Goal: Task Accomplishment & Management: Complete application form

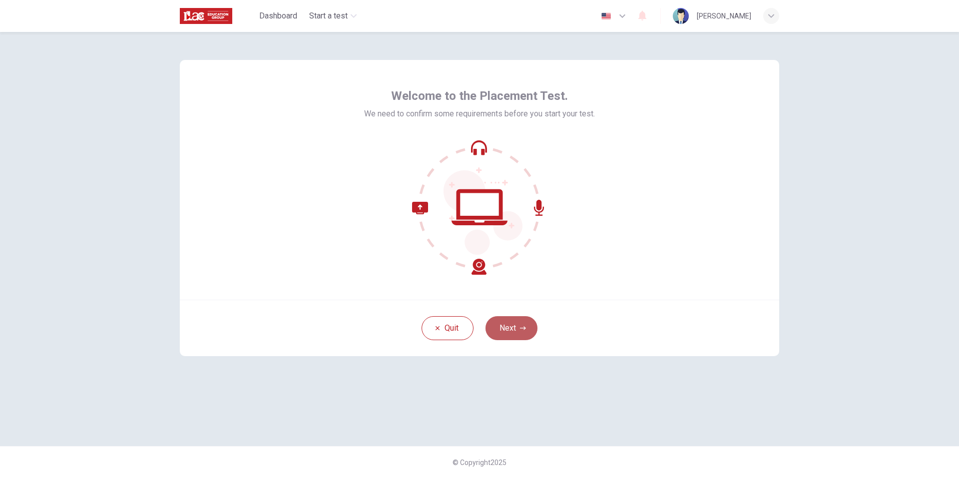
click at [516, 325] on button "Next" at bounding box center [512, 328] width 52 height 24
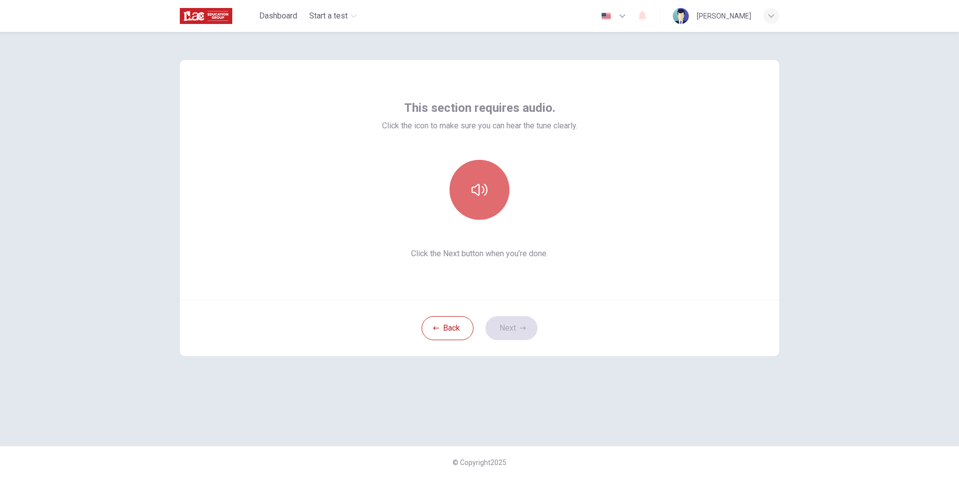
click at [486, 194] on icon "button" at bounding box center [480, 190] width 16 height 12
click at [517, 330] on button "Next" at bounding box center [512, 328] width 52 height 24
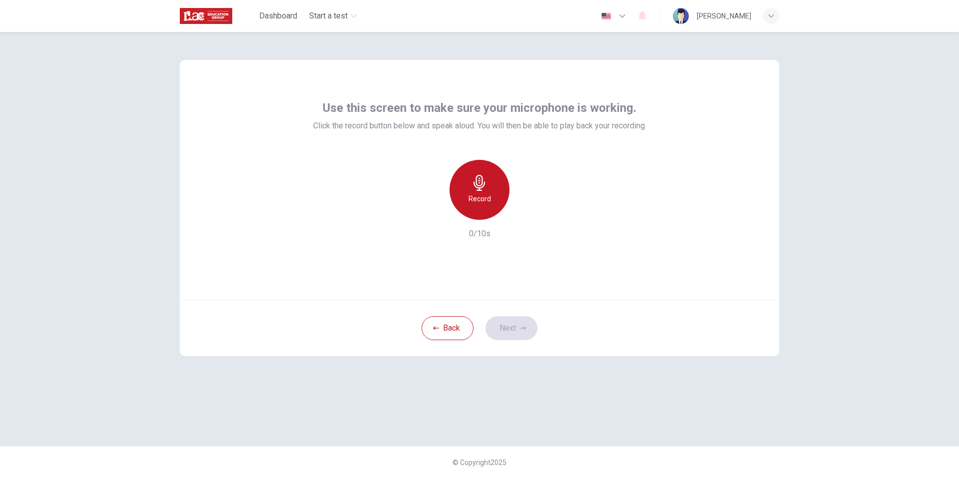
click at [475, 206] on div "Record" at bounding box center [480, 190] width 60 height 60
click at [524, 212] on icon "button" at bounding box center [526, 212] width 4 height 6
click at [521, 330] on icon "button" at bounding box center [523, 328] width 6 height 6
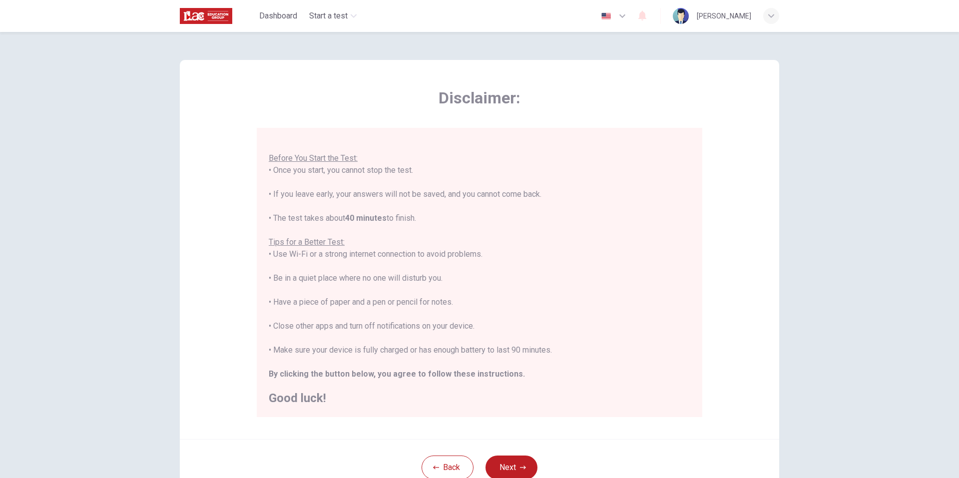
scroll to position [50, 0]
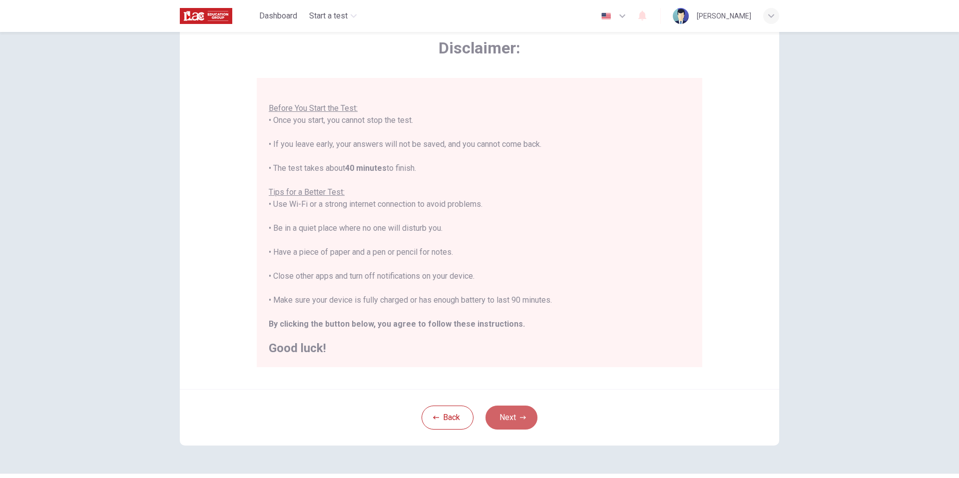
drag, startPoint x: 512, startPoint y: 423, endPoint x: 512, endPoint y: 416, distance: 6.5
click at [512, 423] on button "Next" at bounding box center [512, 418] width 52 height 24
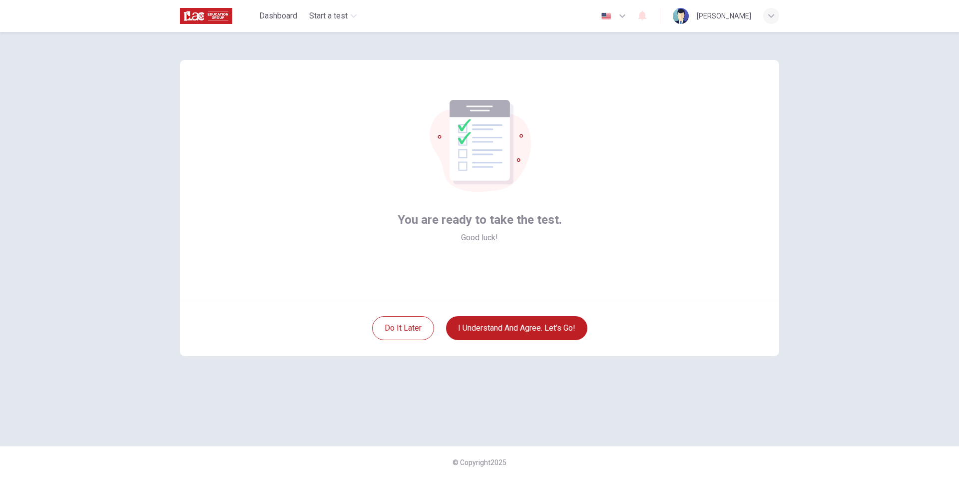
scroll to position [0, 0]
click at [546, 323] on button "I understand and agree. Let’s go!" at bounding box center [516, 328] width 141 height 24
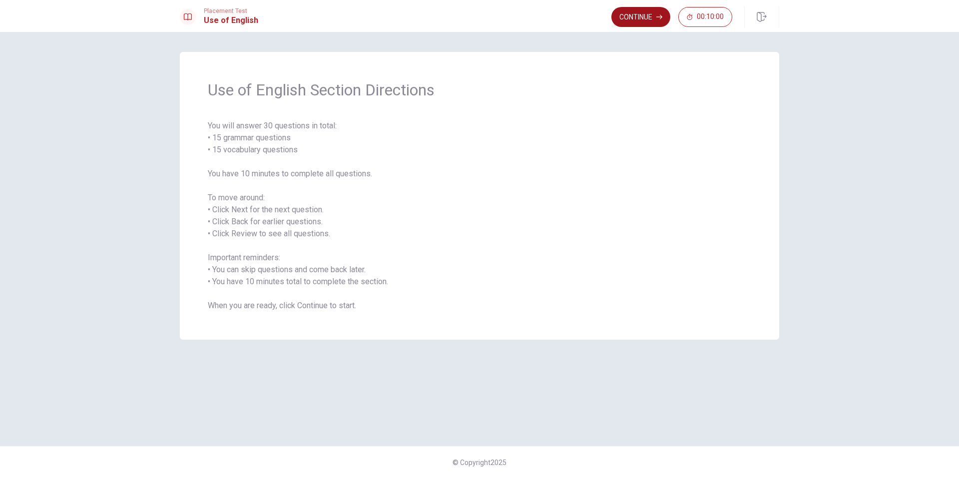
click at [644, 20] on button "Continue" at bounding box center [641, 17] width 59 height 20
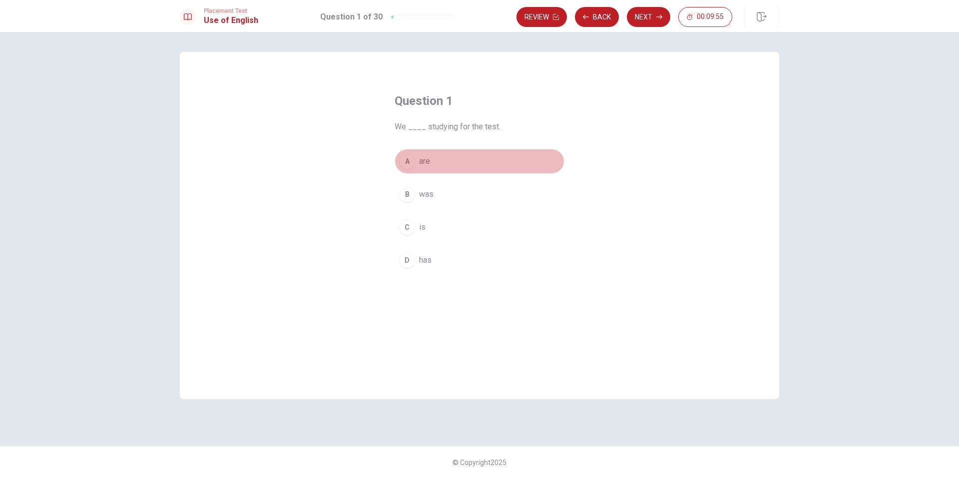
click at [411, 161] on div "A" at bounding box center [407, 161] width 16 height 16
click at [639, 18] on button "Next" at bounding box center [648, 17] width 43 height 20
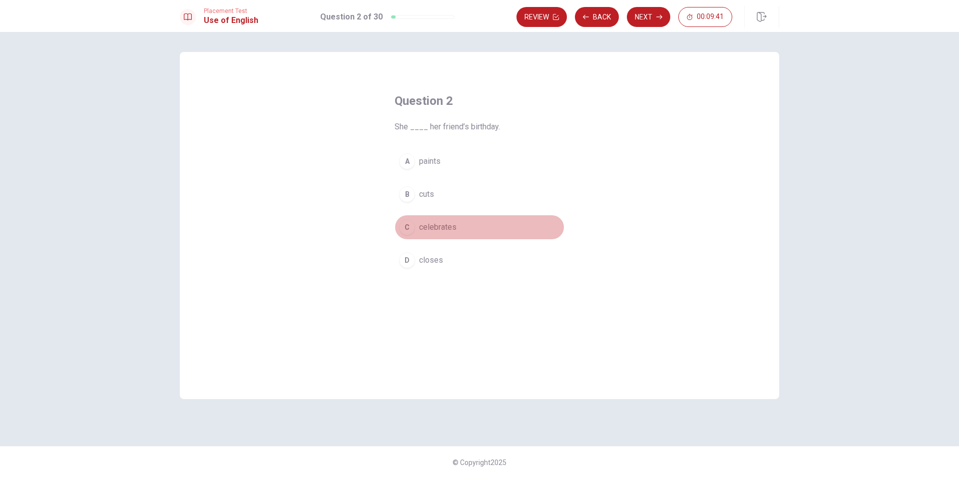
click at [432, 224] on span "celebrates" at bounding box center [437, 227] width 37 height 12
click at [661, 14] on icon "button" at bounding box center [660, 17] width 6 height 6
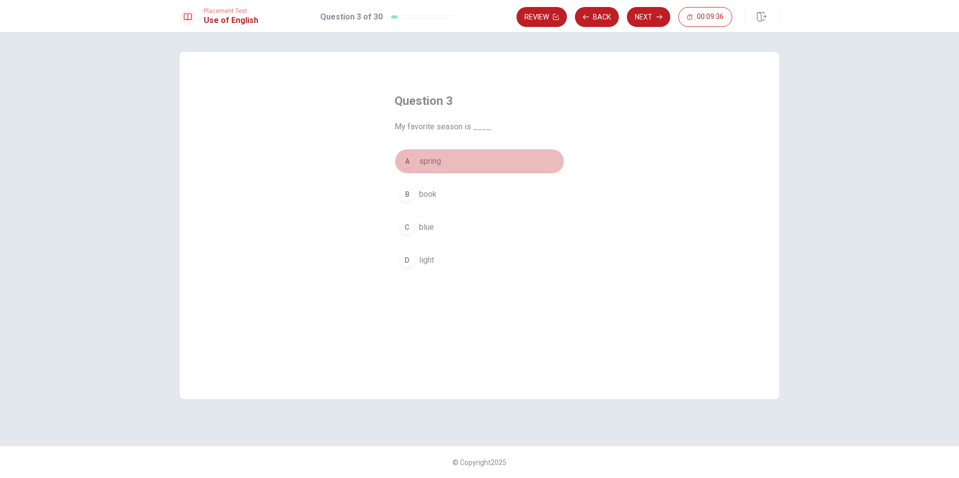
click at [420, 155] on button "A spring" at bounding box center [480, 161] width 170 height 25
click at [645, 17] on button "Next" at bounding box center [648, 17] width 43 height 20
click at [429, 163] on span "greets" at bounding box center [430, 161] width 23 height 12
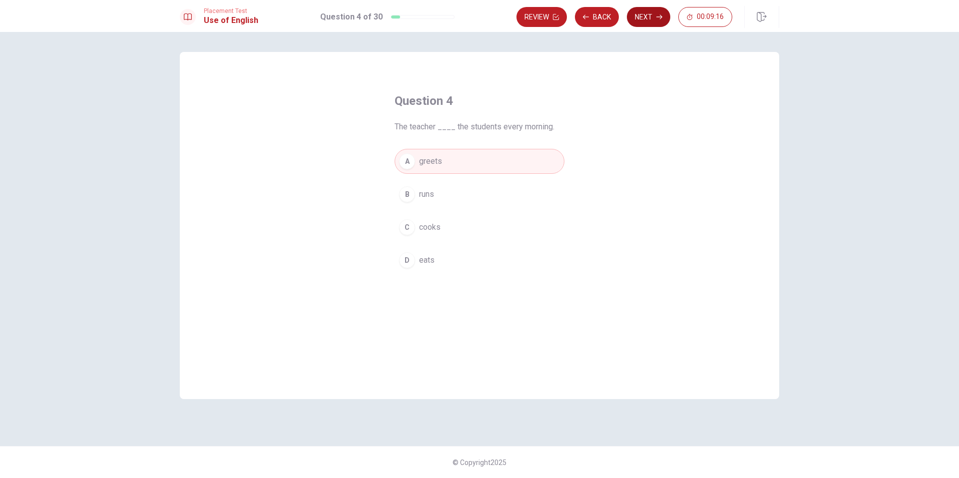
click at [660, 19] on icon "button" at bounding box center [660, 17] width 6 height 6
click at [424, 156] on span "pool" at bounding box center [426, 161] width 15 height 12
click at [659, 20] on button "Next" at bounding box center [648, 17] width 43 height 20
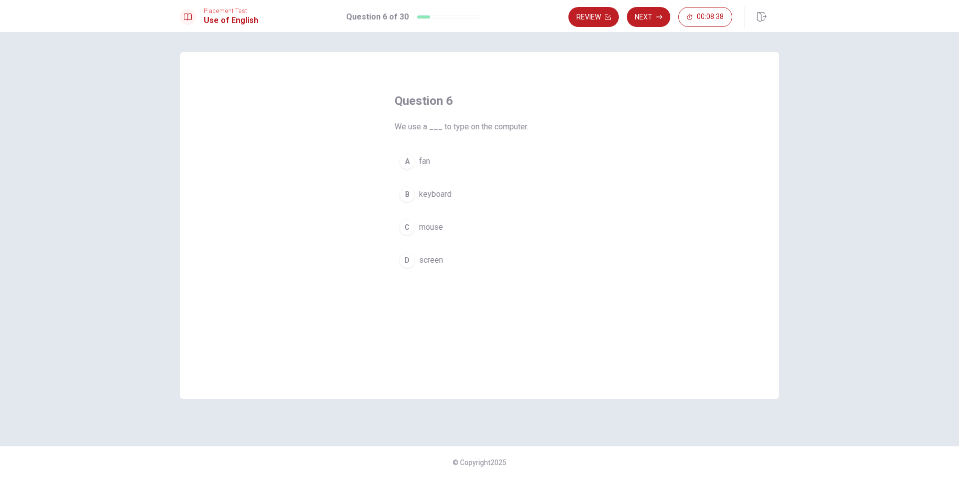
click at [429, 198] on span "keyboard" at bounding box center [435, 194] width 32 height 12
click at [654, 18] on button "Next" at bounding box center [648, 17] width 43 height 20
click at [427, 255] on span "were" at bounding box center [427, 260] width 17 height 12
click at [433, 162] on span "was" at bounding box center [426, 161] width 14 height 12
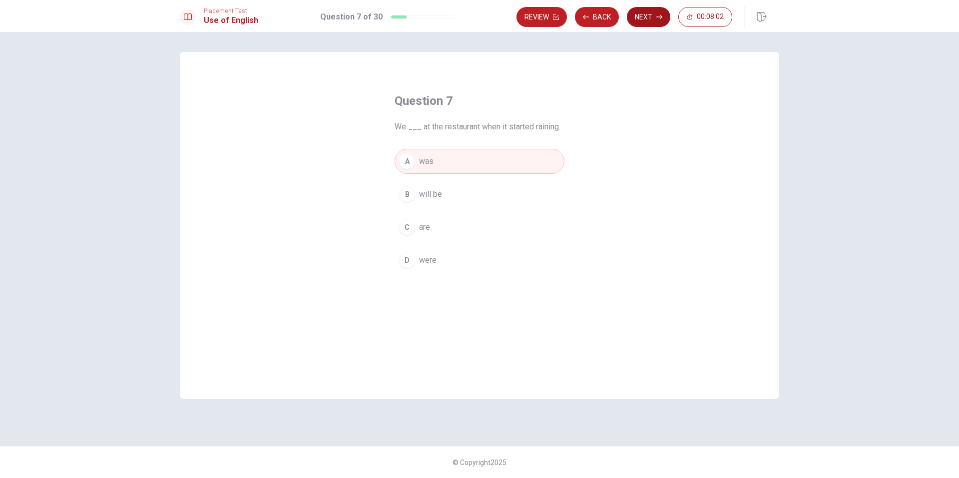
click at [662, 15] on icon "button" at bounding box center [660, 17] width 6 height 6
click at [446, 257] on span "can opener" at bounding box center [438, 260] width 38 height 12
click at [661, 9] on button "Next" at bounding box center [648, 17] width 43 height 20
drag, startPoint x: 427, startPoint y: 255, endPoint x: 493, endPoint y: 186, distance: 96.1
click at [427, 256] on span "flower" at bounding box center [430, 260] width 22 height 12
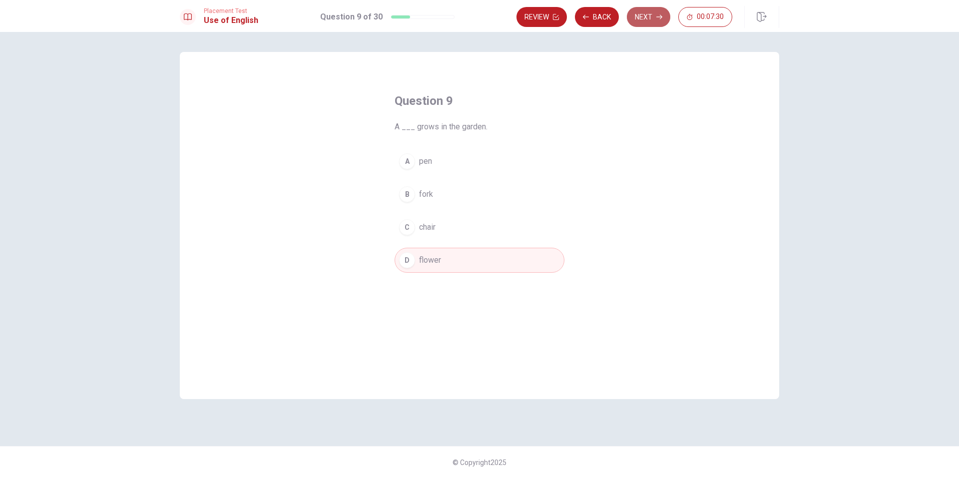
click at [648, 18] on button "Next" at bounding box center [648, 17] width 43 height 20
click at [434, 260] on span "cook" at bounding box center [427, 260] width 17 height 12
click at [637, 20] on button "Next" at bounding box center [648, 17] width 43 height 20
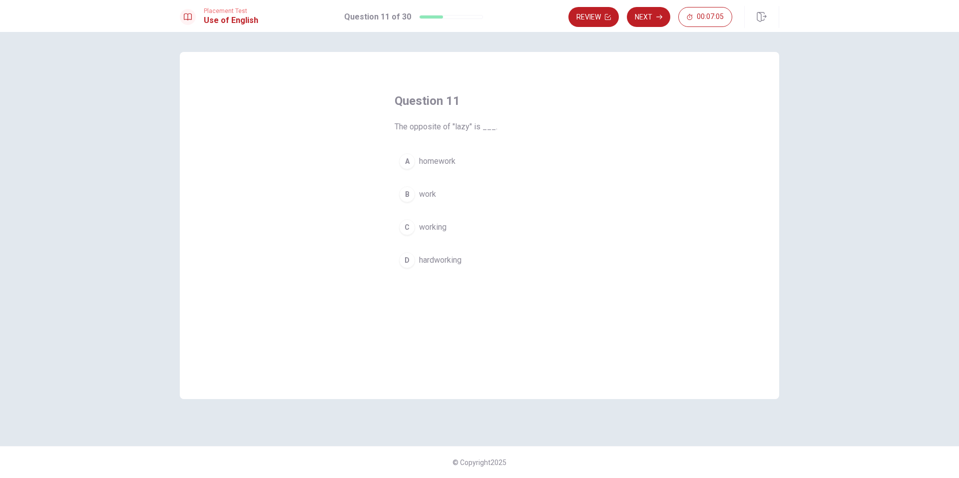
click at [445, 264] on span "hardworking" at bounding box center [440, 260] width 42 height 12
click at [645, 14] on button "Next" at bounding box center [648, 17] width 43 height 20
click at [449, 164] on span "was listening" at bounding box center [442, 161] width 46 height 12
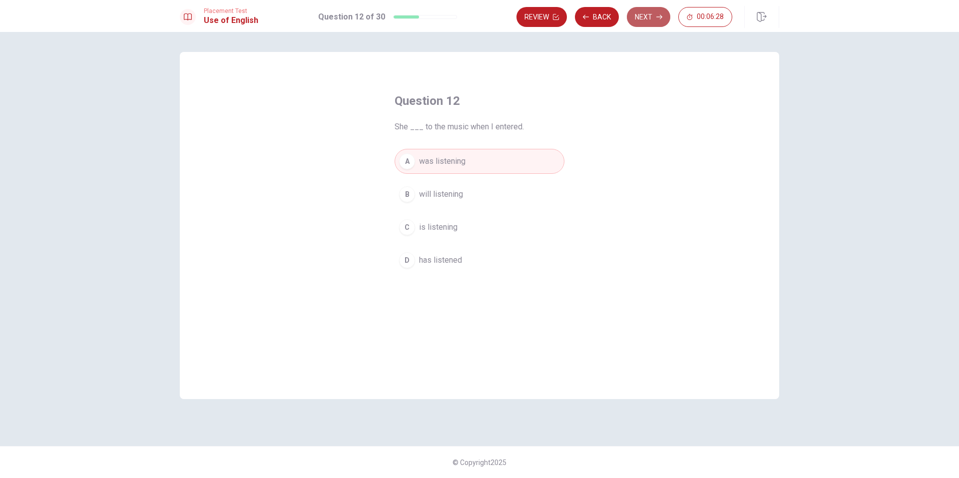
click at [657, 15] on icon "button" at bounding box center [660, 17] width 6 height 6
click at [435, 164] on span "lived" at bounding box center [427, 161] width 17 height 12
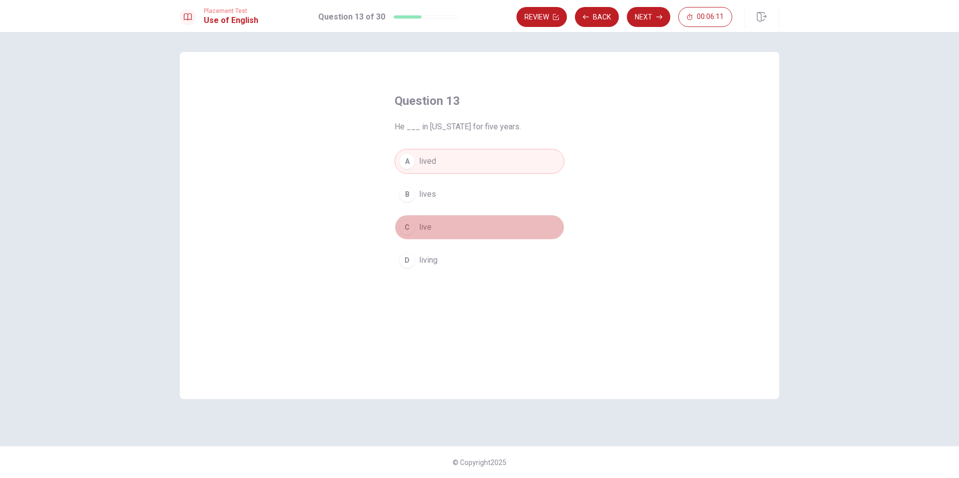
click at [436, 219] on button "C live" at bounding box center [480, 227] width 170 height 25
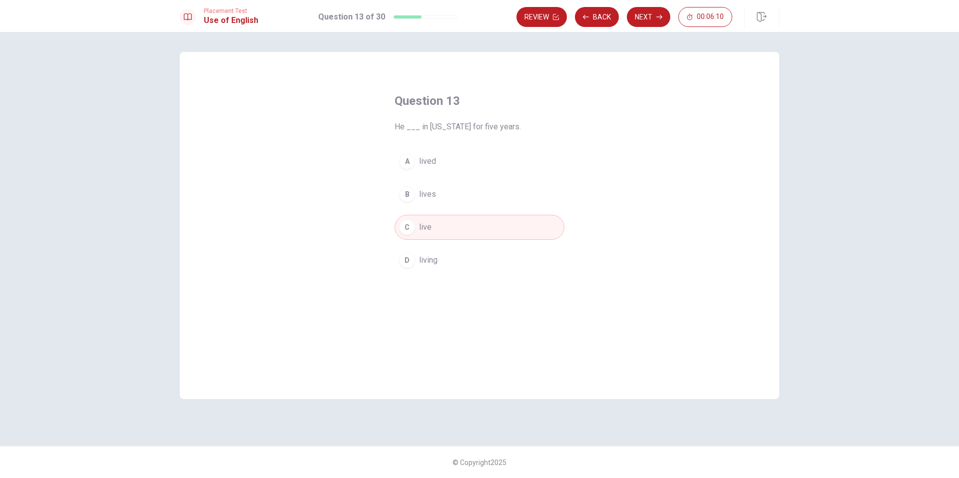
click at [651, 16] on button "Next" at bounding box center [648, 17] width 43 height 20
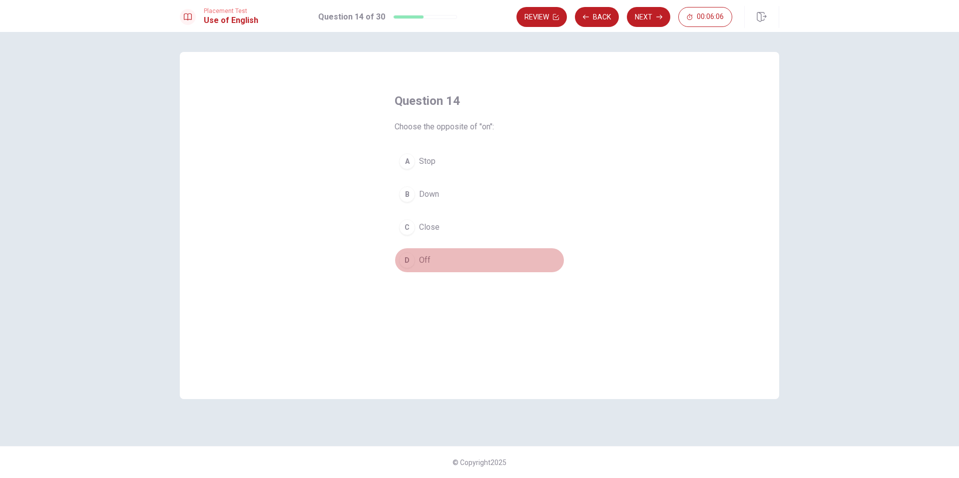
click at [423, 255] on span "Off" at bounding box center [424, 260] width 11 height 12
click at [634, 14] on button "Next" at bounding box center [648, 17] width 43 height 20
click at [424, 199] on span "belt" at bounding box center [425, 194] width 13 height 12
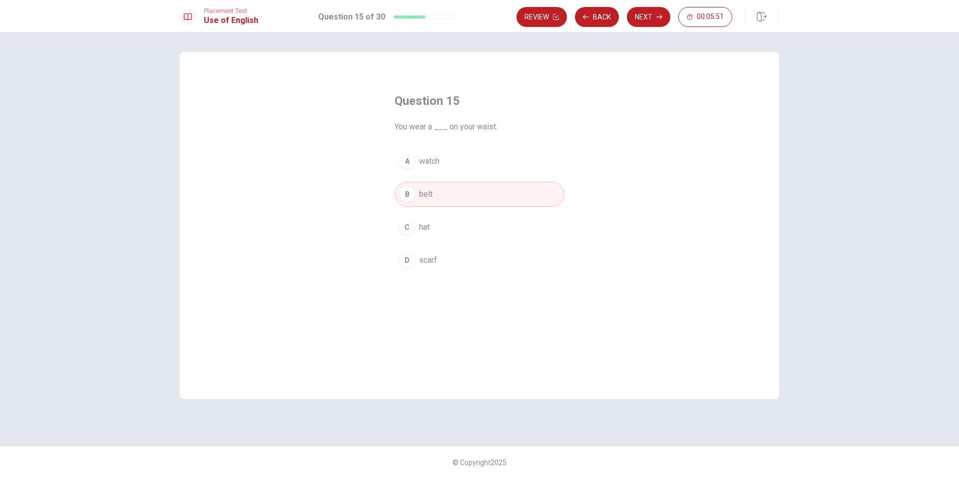
click at [459, 162] on button "A watch" at bounding box center [480, 161] width 170 height 25
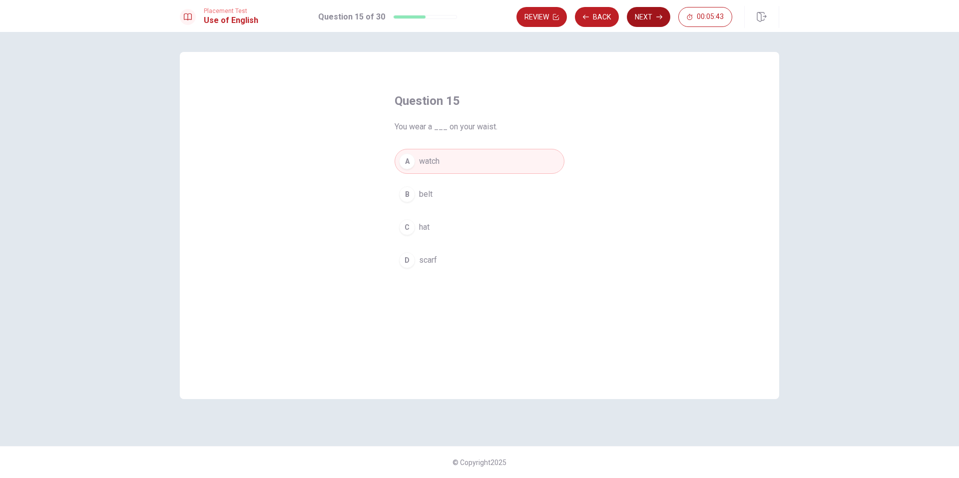
click at [655, 20] on button "Next" at bounding box center [648, 17] width 43 height 20
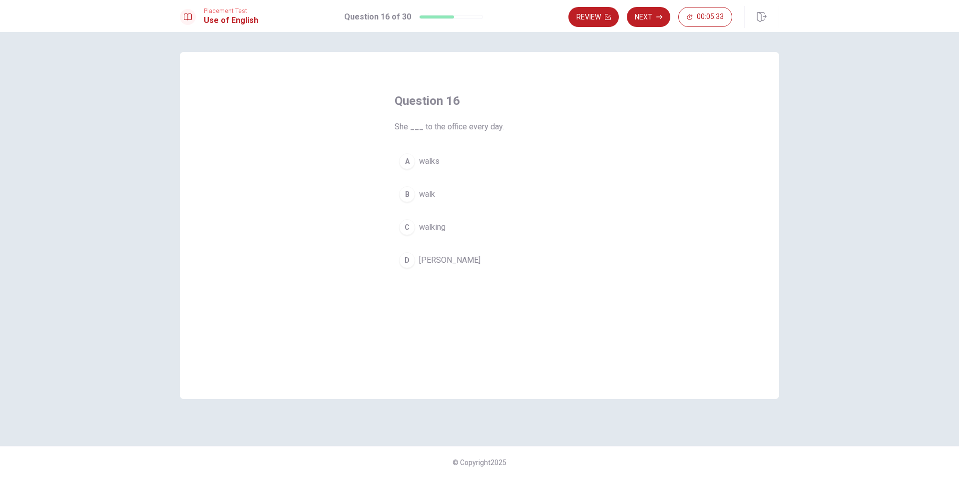
click at [427, 161] on span "walks" at bounding box center [429, 161] width 20 height 12
click at [665, 20] on button "Next" at bounding box center [648, 17] width 43 height 20
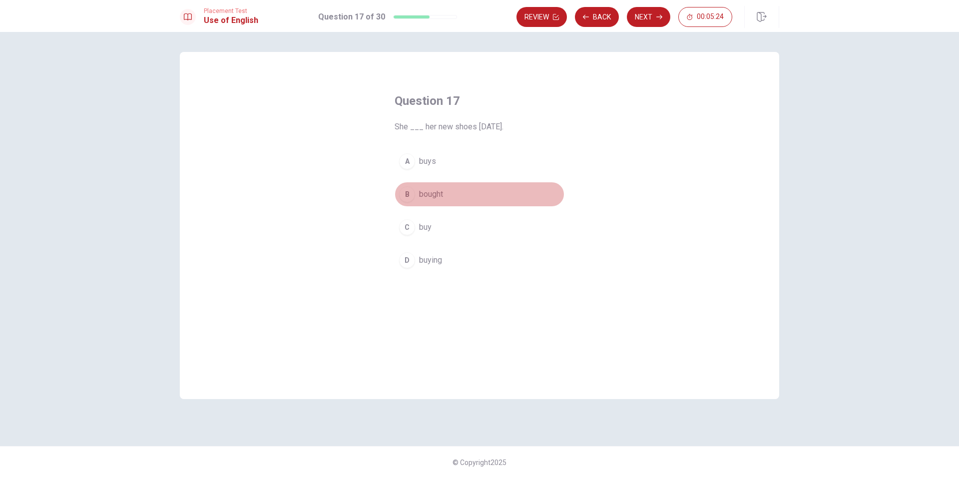
click at [446, 194] on button "B bought" at bounding box center [480, 194] width 170 height 25
click at [638, 11] on button "Next" at bounding box center [648, 17] width 43 height 20
click at [438, 229] on span "will see" at bounding box center [432, 227] width 27 height 12
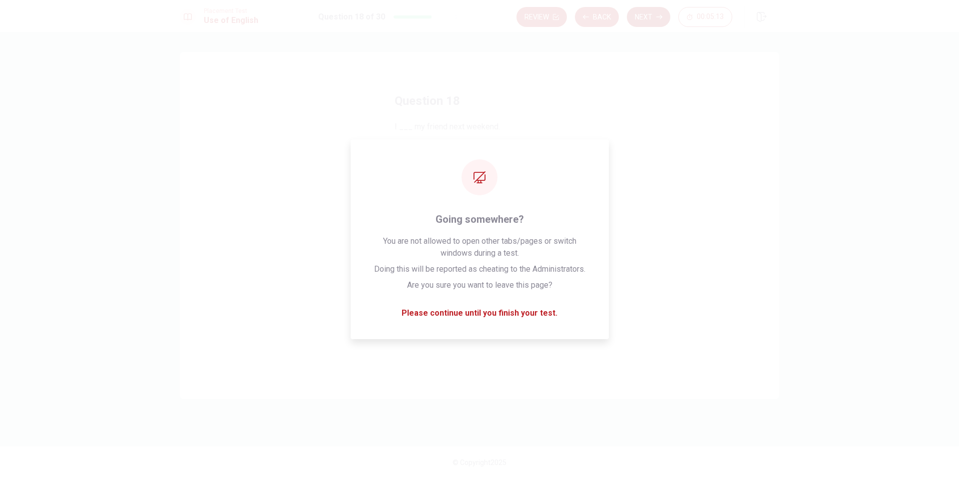
click at [642, 22] on button "Next" at bounding box center [648, 17] width 43 height 20
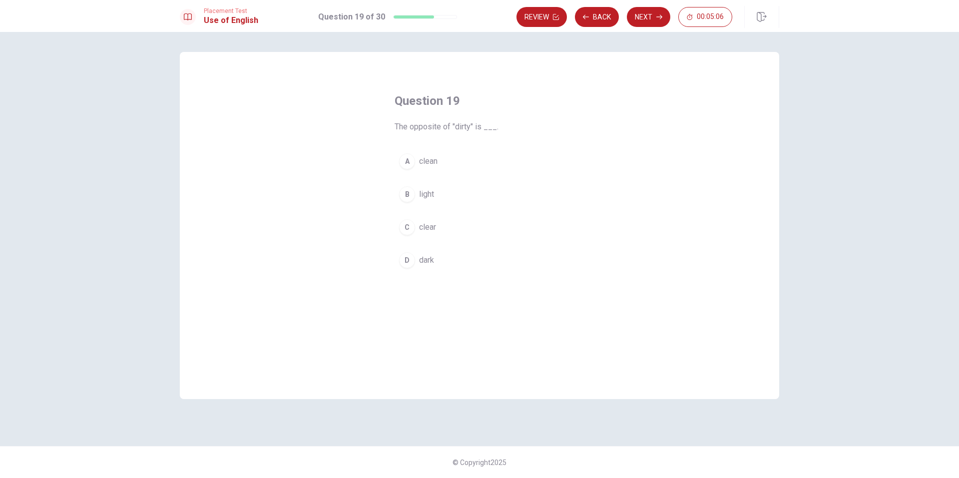
click at [432, 160] on span "clean" at bounding box center [428, 161] width 18 height 12
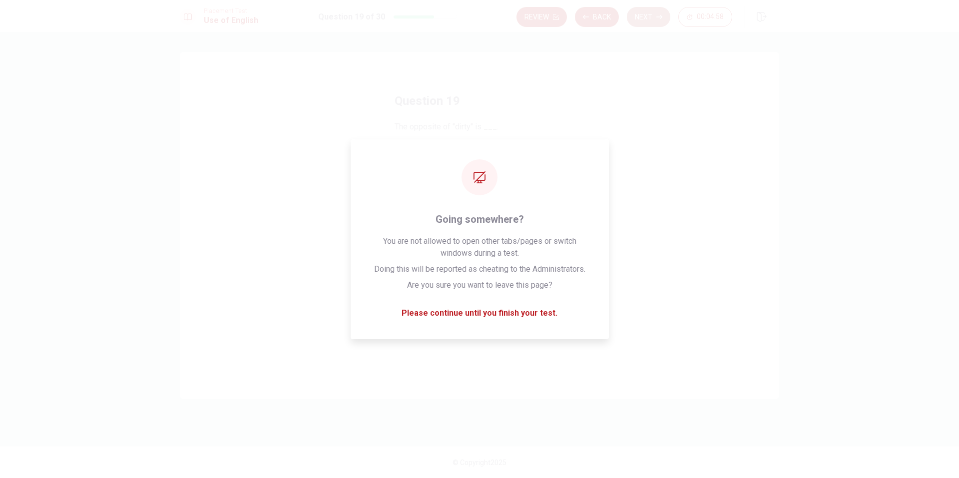
click at [657, 15] on icon "button" at bounding box center [660, 17] width 6 height 6
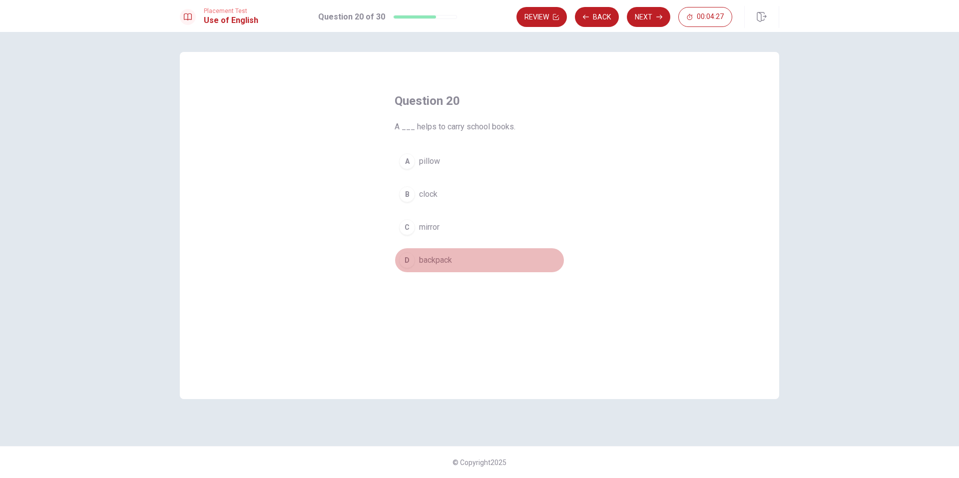
click at [448, 260] on span "backpack" at bounding box center [435, 260] width 33 height 12
click at [656, 8] on button "Next" at bounding box center [648, 17] width 43 height 20
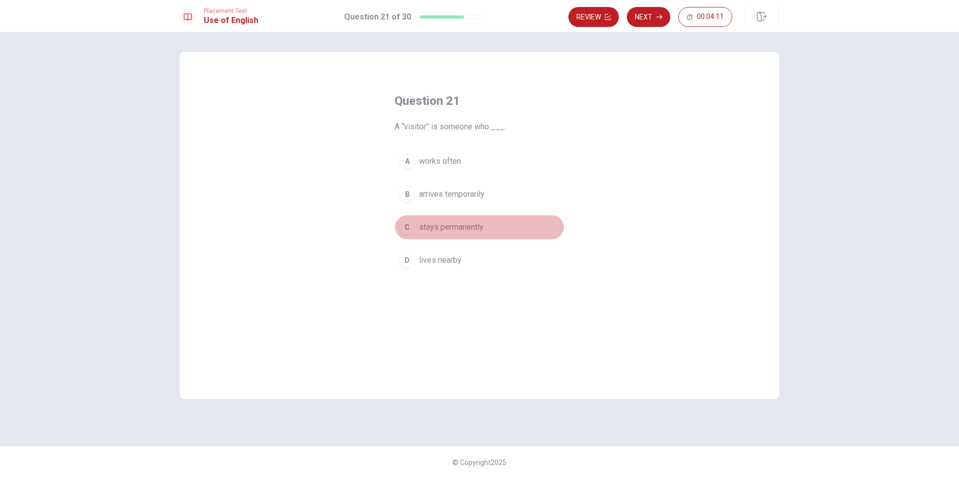
click at [433, 229] on span "stays permanently" at bounding box center [451, 227] width 64 height 12
click at [651, 13] on button "Next" at bounding box center [648, 17] width 43 height 20
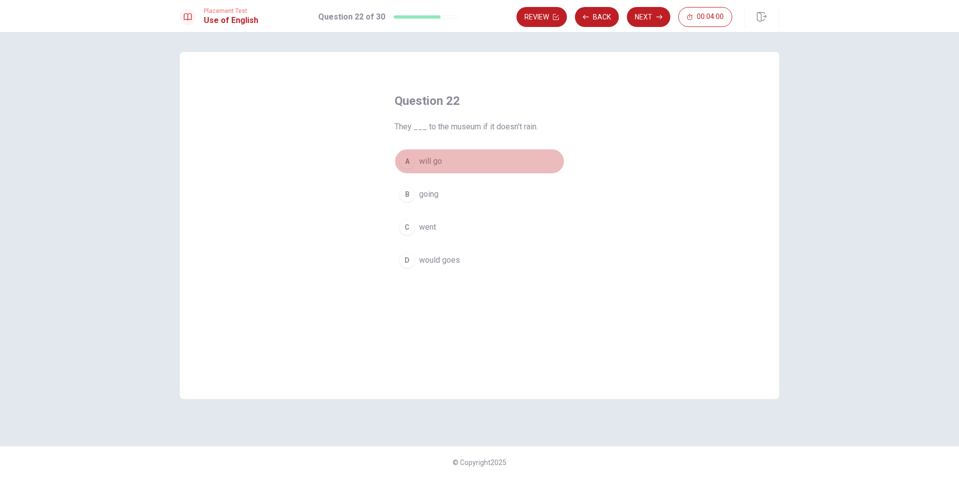
click at [432, 161] on span "will go" at bounding box center [430, 161] width 23 height 12
click at [644, 19] on button "Next" at bounding box center [648, 17] width 43 height 20
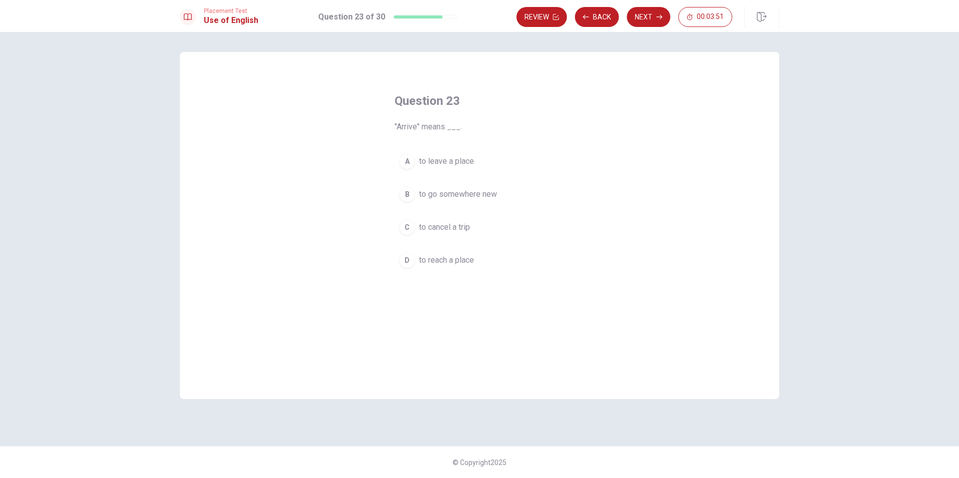
click at [476, 193] on span "to go somewhere new" at bounding box center [458, 194] width 78 height 12
click at [651, 21] on button "Next" at bounding box center [648, 17] width 43 height 20
drag, startPoint x: 437, startPoint y: 259, endPoint x: 443, endPoint y: 253, distance: 8.8
click at [438, 258] on span "complete" at bounding box center [435, 260] width 33 height 12
click at [651, 17] on button "Next" at bounding box center [648, 17] width 43 height 20
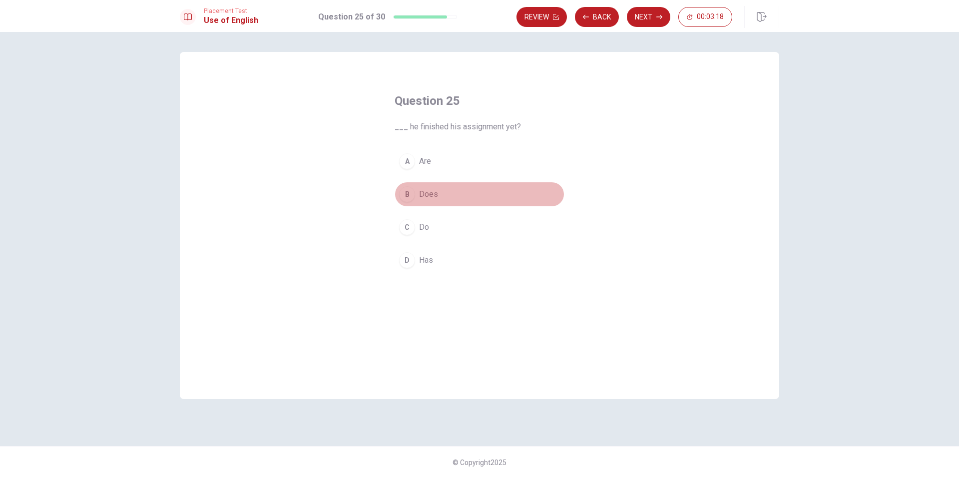
click at [432, 194] on span "Does" at bounding box center [428, 194] width 19 height 12
click at [638, 18] on button "Next" at bounding box center [648, 17] width 43 height 20
click at [438, 196] on button "B saw" at bounding box center [480, 194] width 170 height 25
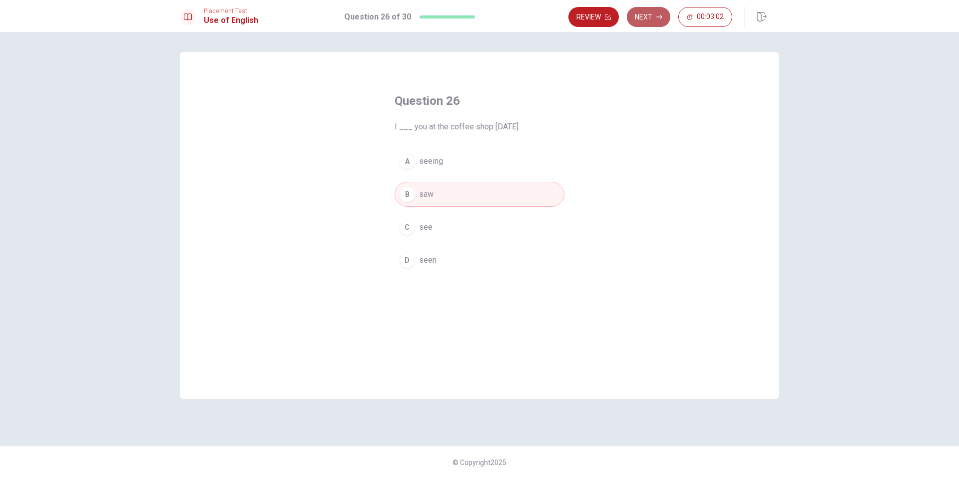
click at [641, 23] on button "Next" at bounding box center [648, 17] width 43 height 20
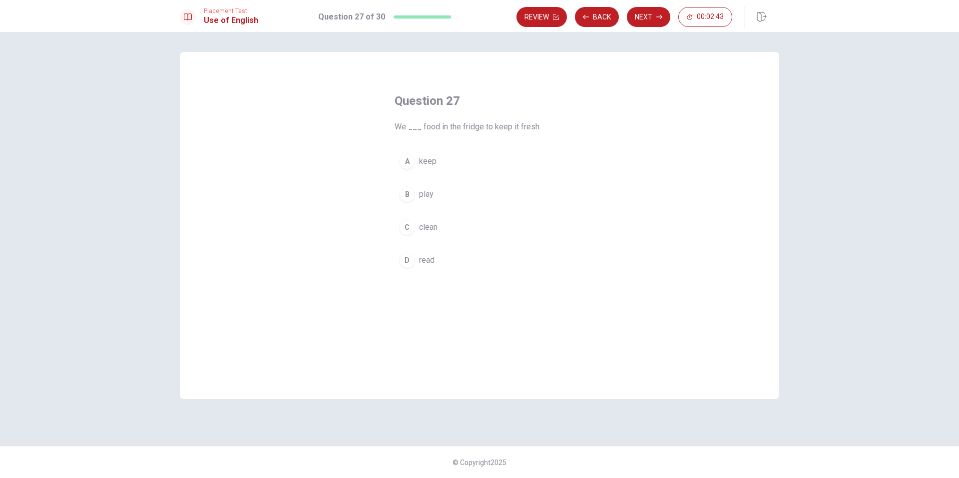
click at [420, 165] on span "keep" at bounding box center [427, 161] width 17 height 12
click at [653, 19] on button "Next" at bounding box center [648, 17] width 43 height 20
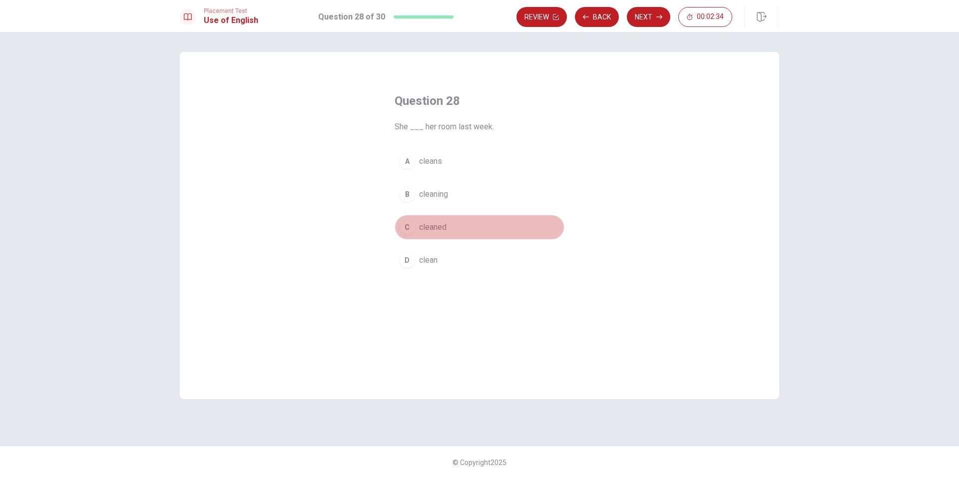
click at [436, 222] on span "cleaned" at bounding box center [432, 227] width 27 height 12
click at [634, 17] on button "Next" at bounding box center [648, 17] width 43 height 20
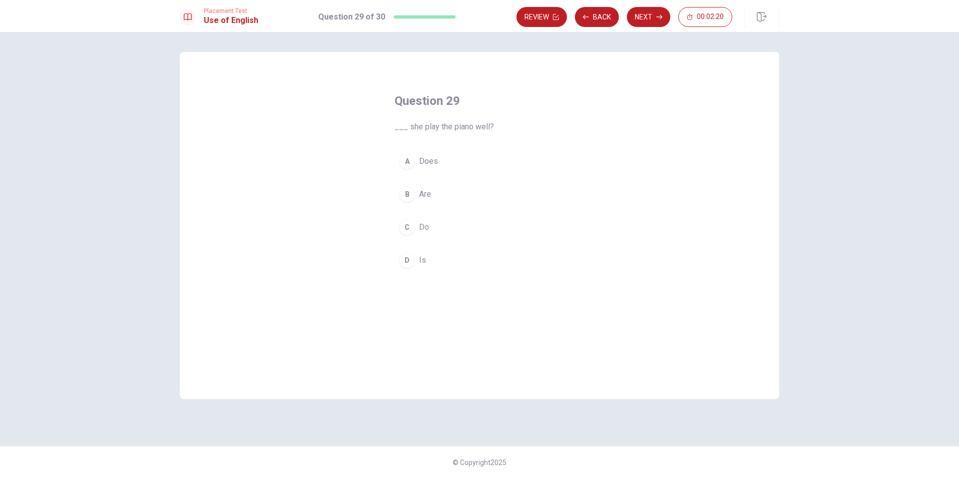
click at [430, 260] on button "D Is" at bounding box center [480, 260] width 170 height 25
click at [652, 13] on button "Next" at bounding box center [648, 17] width 43 height 20
click at [435, 257] on span "wore" at bounding box center [427, 260] width 17 height 12
click at [638, 10] on button "Next" at bounding box center [648, 17] width 43 height 20
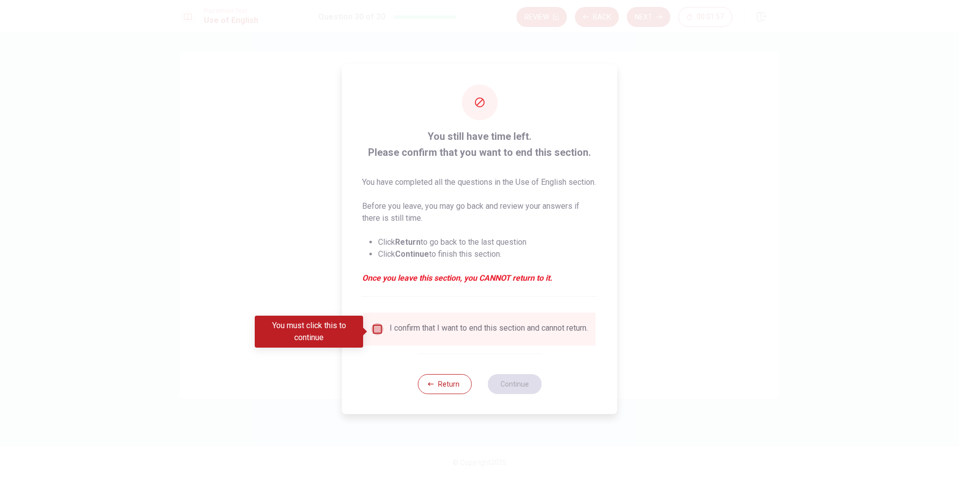
click at [381, 326] on input "You must click this to continue" at bounding box center [378, 329] width 12 height 12
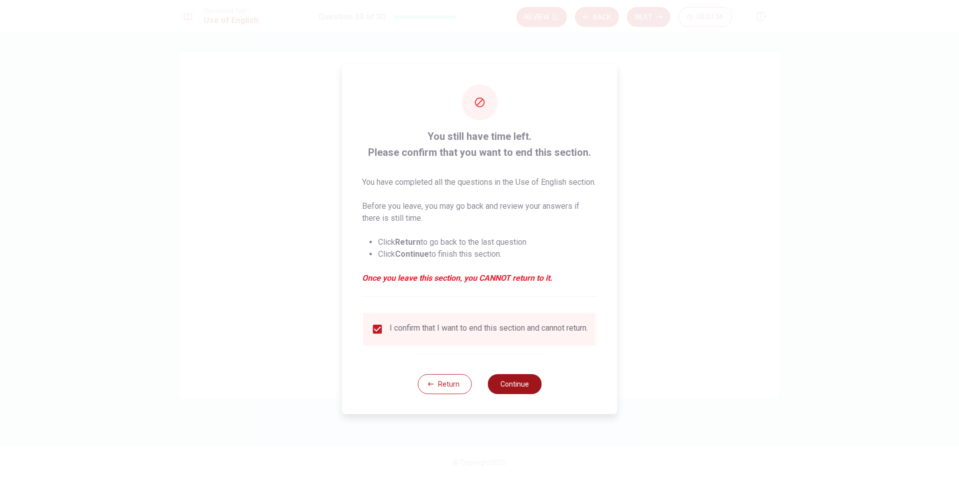
click at [515, 389] on button "Continue" at bounding box center [515, 384] width 54 height 20
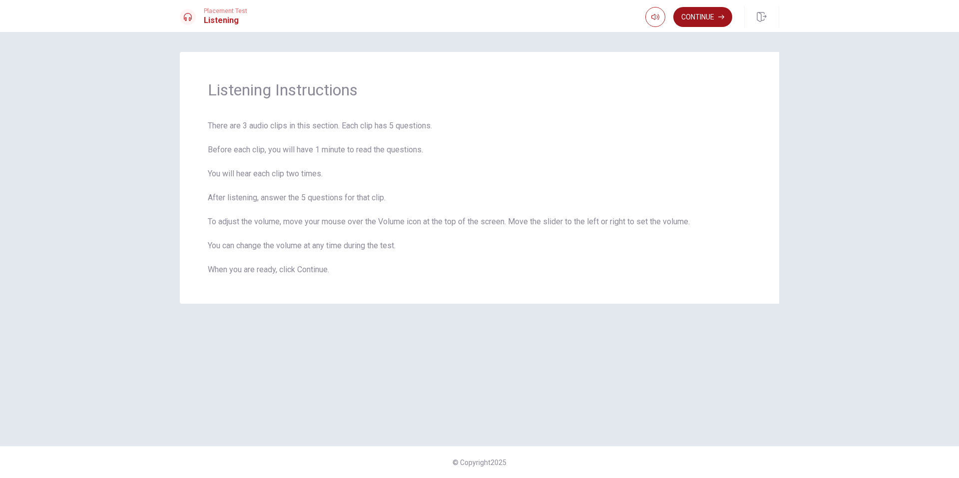
click at [695, 11] on button "Continue" at bounding box center [702, 17] width 59 height 20
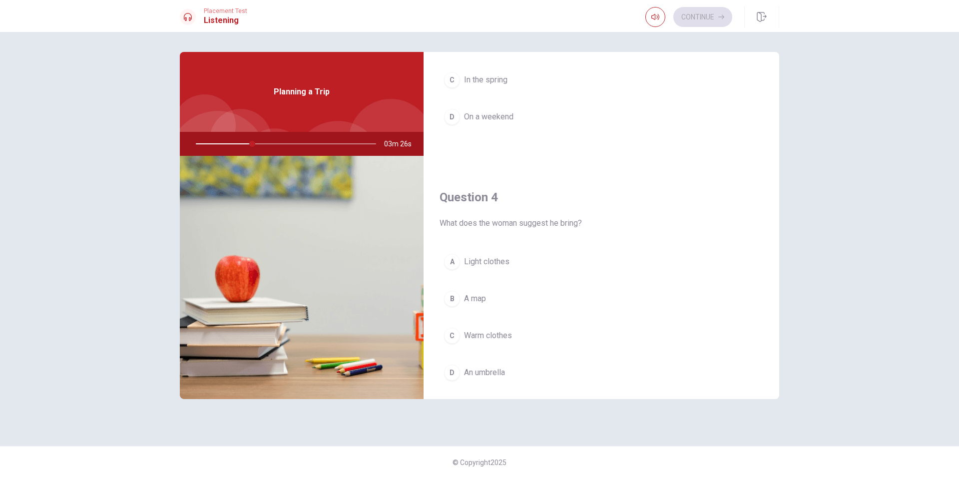
scroll to position [699, 0]
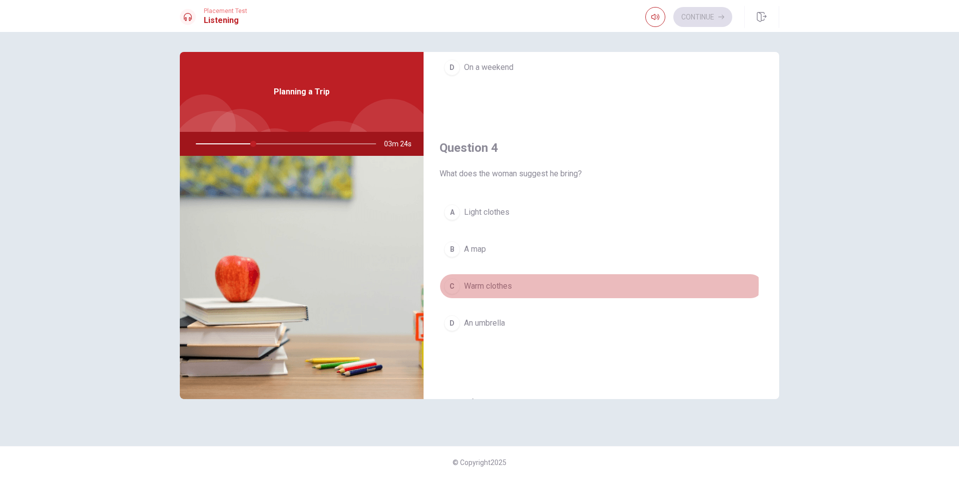
click at [494, 285] on span "Warm clothes" at bounding box center [488, 286] width 48 height 12
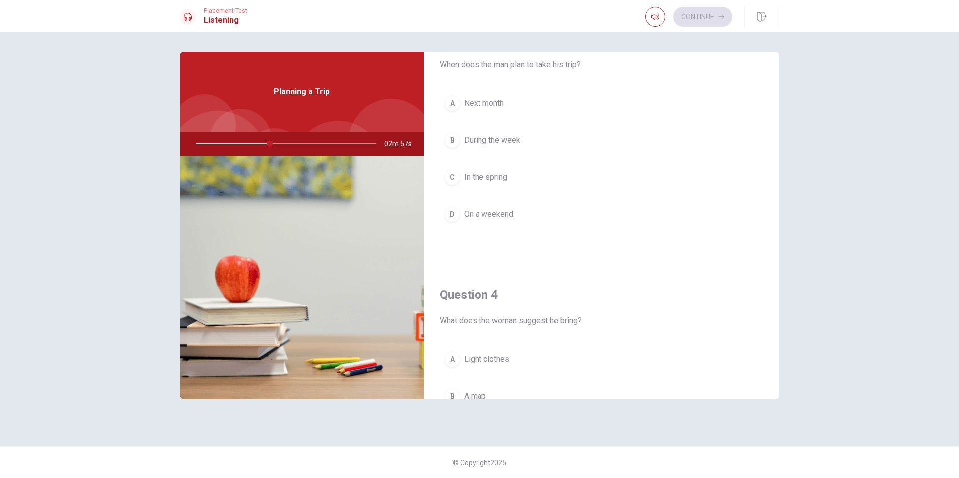
scroll to position [600, 0]
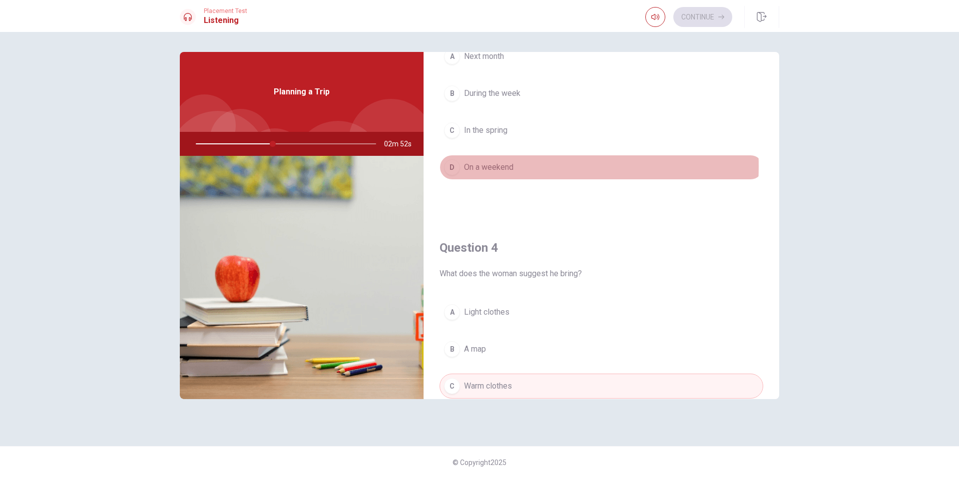
click at [484, 166] on span "On a weekend" at bounding box center [488, 167] width 49 height 12
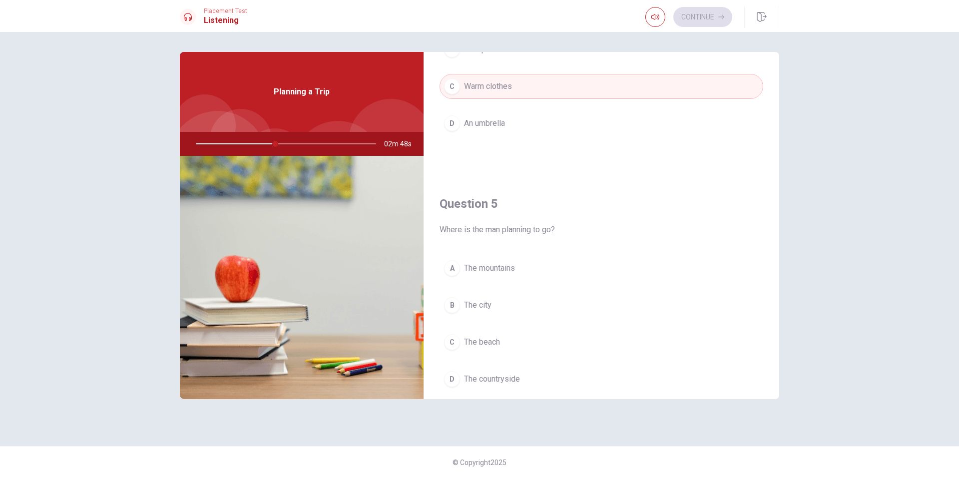
scroll to position [932, 0]
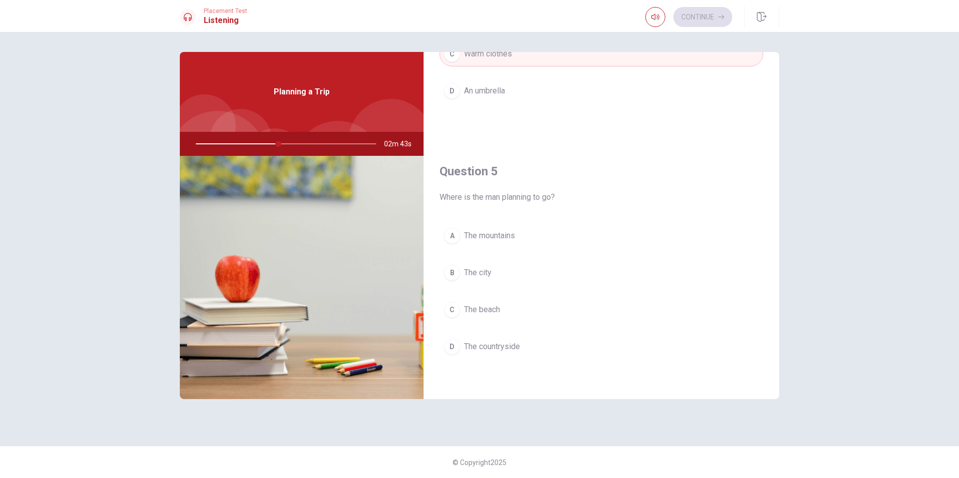
click at [490, 235] on span "The mountains" at bounding box center [489, 236] width 51 height 12
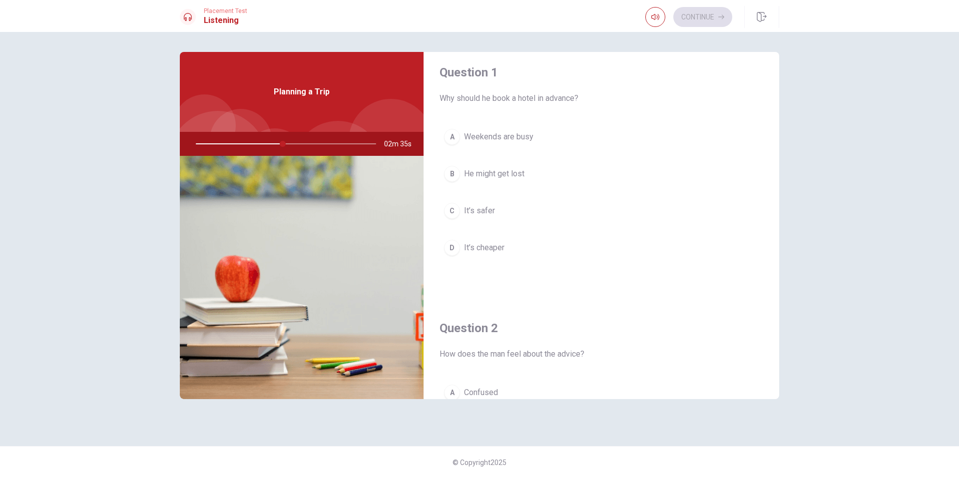
scroll to position [0, 0]
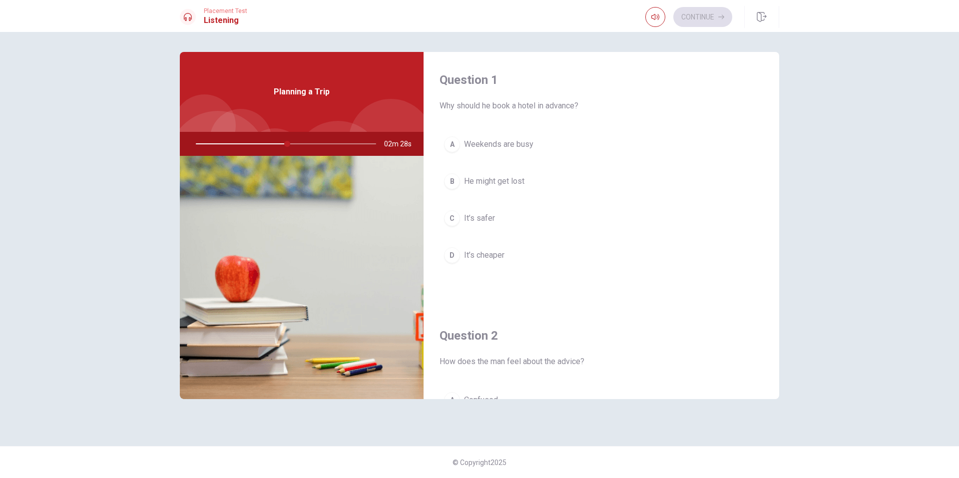
click at [487, 147] on span "Weekends are busy" at bounding box center [498, 144] width 69 height 12
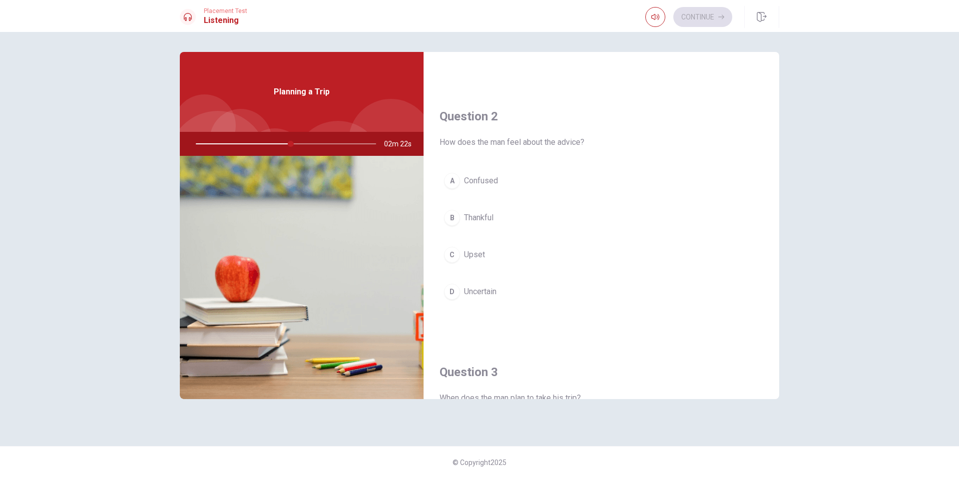
scroll to position [250, 0]
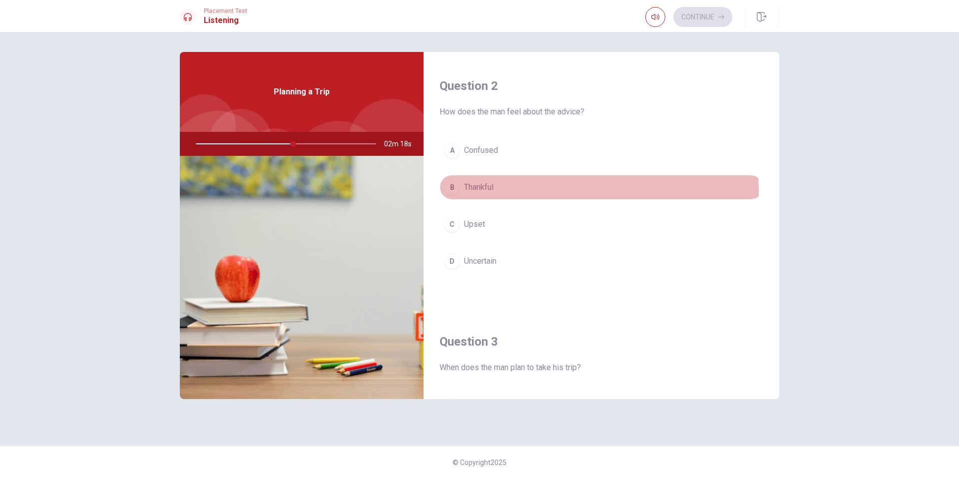
click at [488, 191] on span "Thankful" at bounding box center [478, 187] width 29 height 12
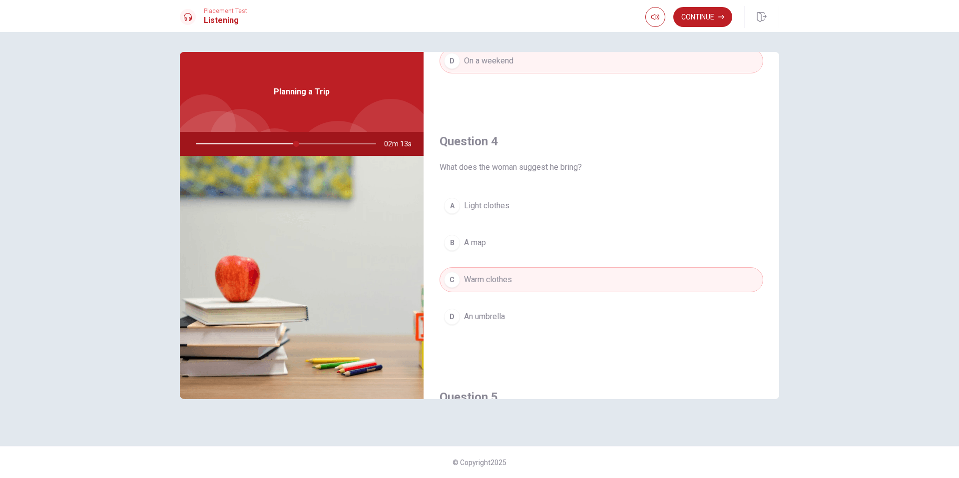
scroll to position [632, 0]
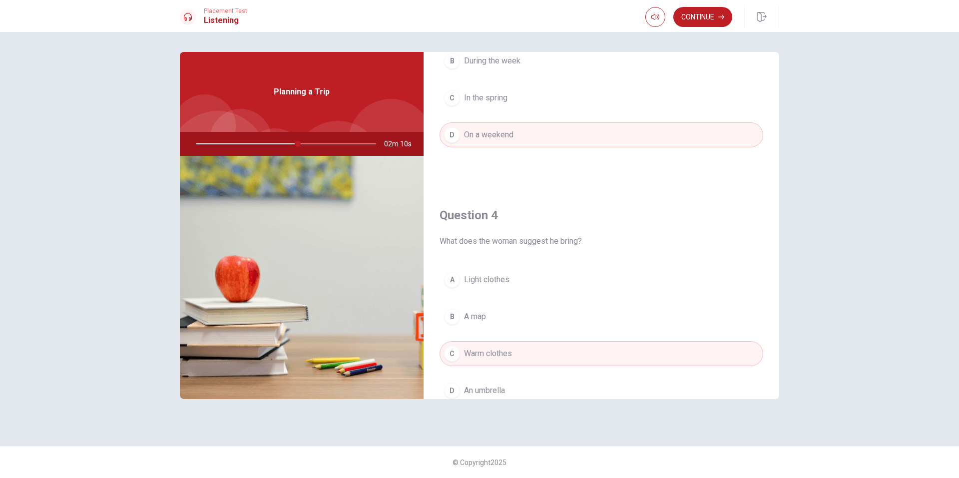
drag, startPoint x: 298, startPoint y: 143, endPoint x: 286, endPoint y: 146, distance: 11.9
click at [286, 146] on div at bounding box center [284, 144] width 200 height 24
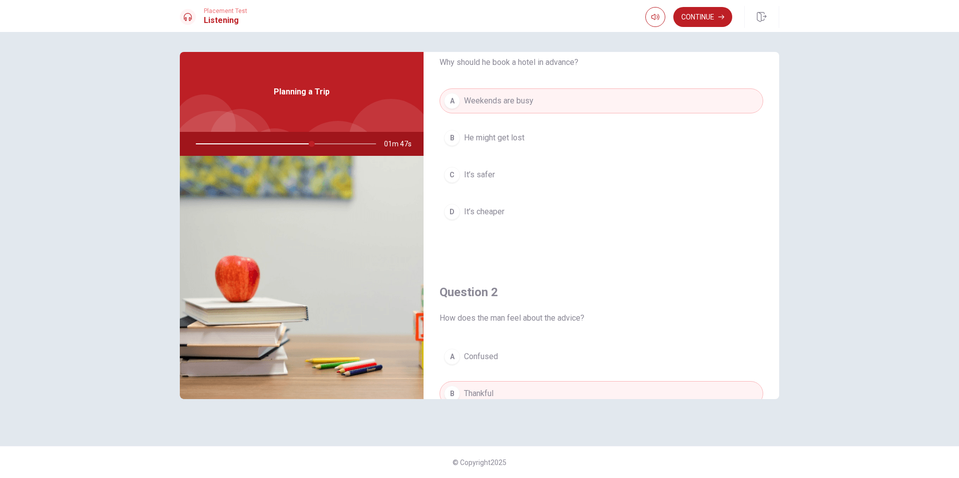
scroll to position [0, 0]
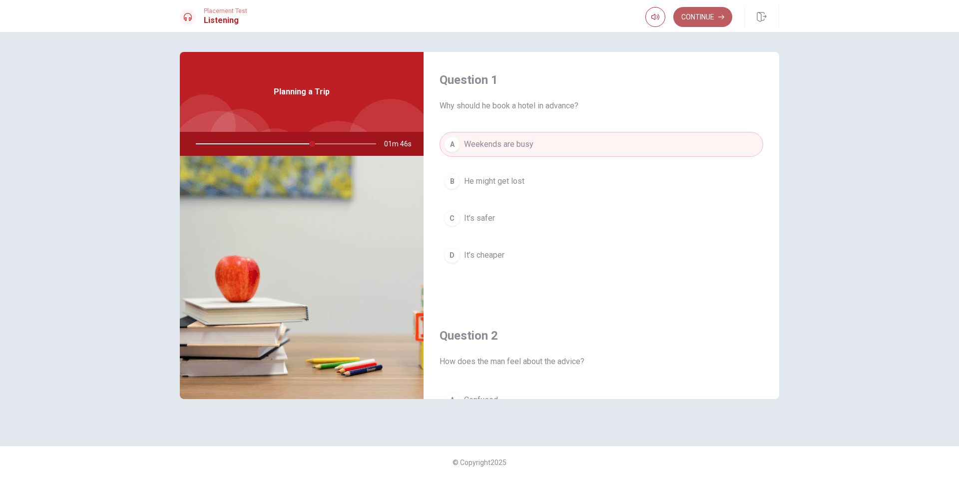
click at [708, 11] on button "Continue" at bounding box center [702, 17] width 59 height 20
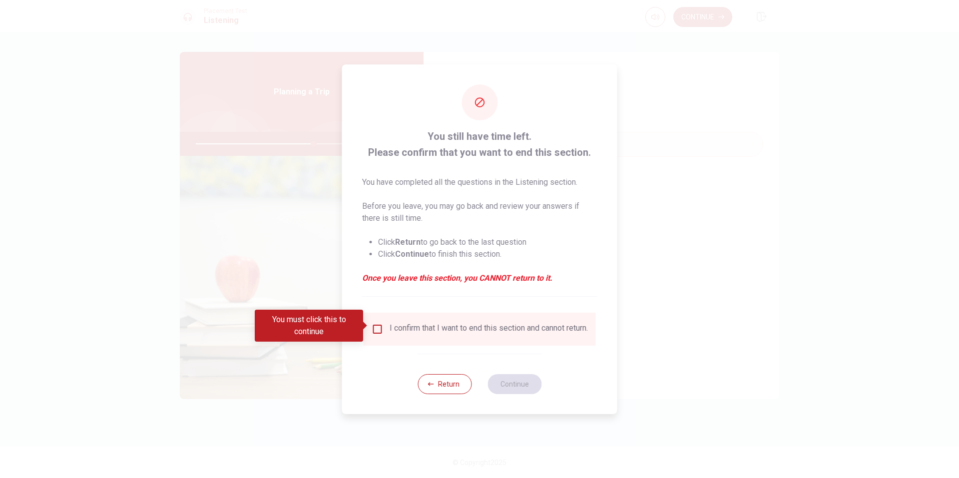
click at [377, 318] on div "I confirm that I want to end this section and cannot return." at bounding box center [480, 329] width 232 height 33
click at [373, 327] on input "You must click this to continue" at bounding box center [378, 329] width 12 height 12
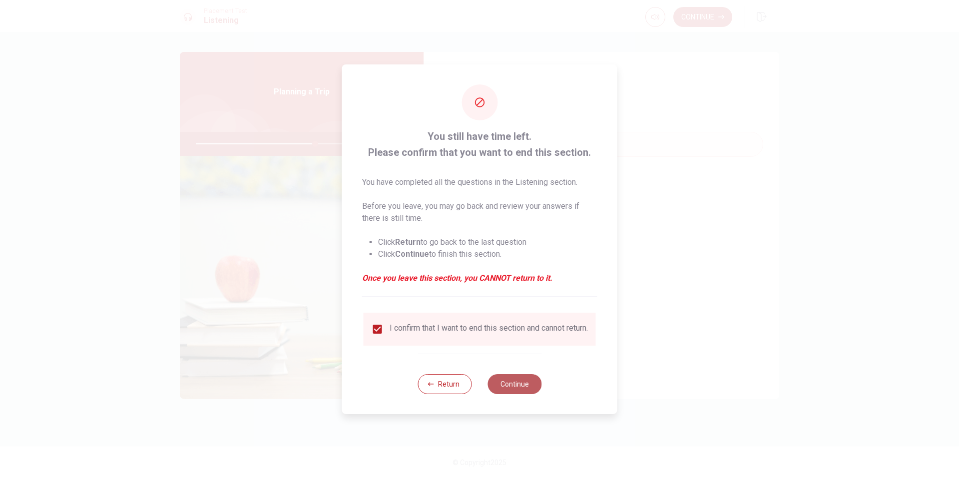
click at [527, 384] on button "Continue" at bounding box center [515, 384] width 54 height 20
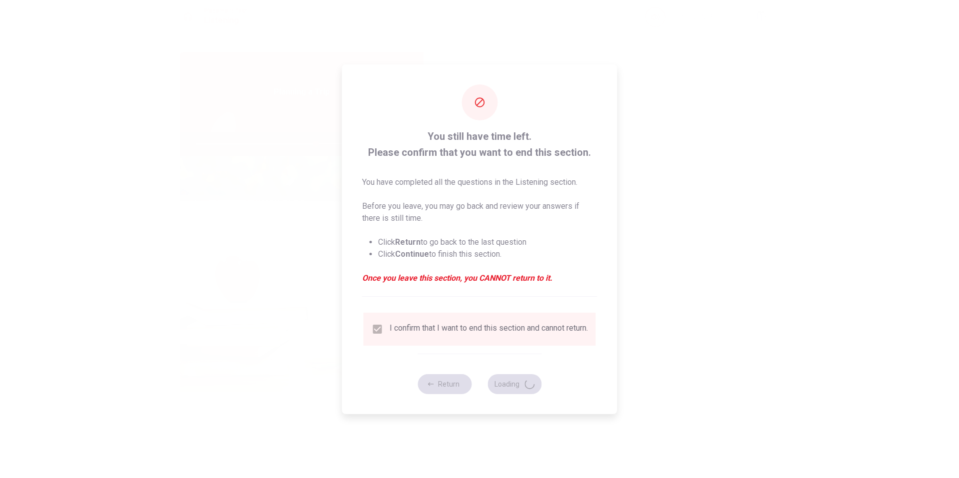
type input "67"
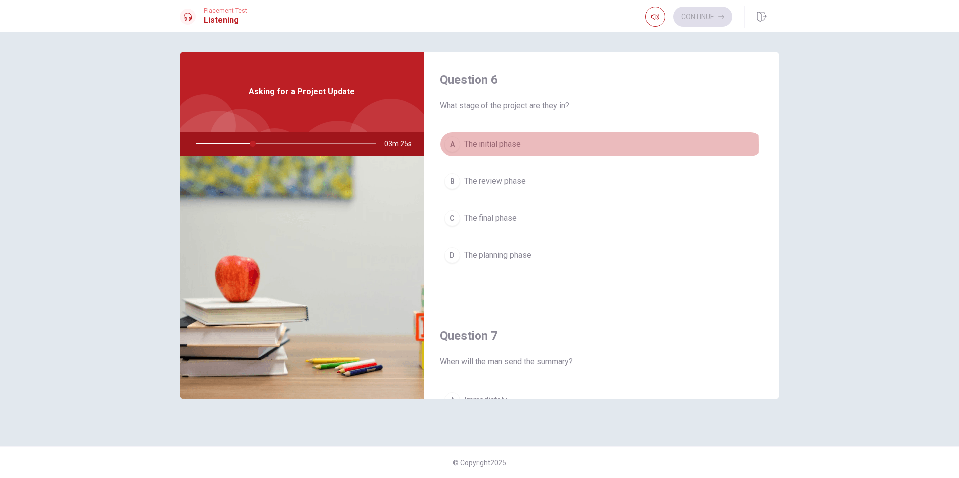
click at [493, 145] on span "The initial phase" at bounding box center [492, 144] width 57 height 12
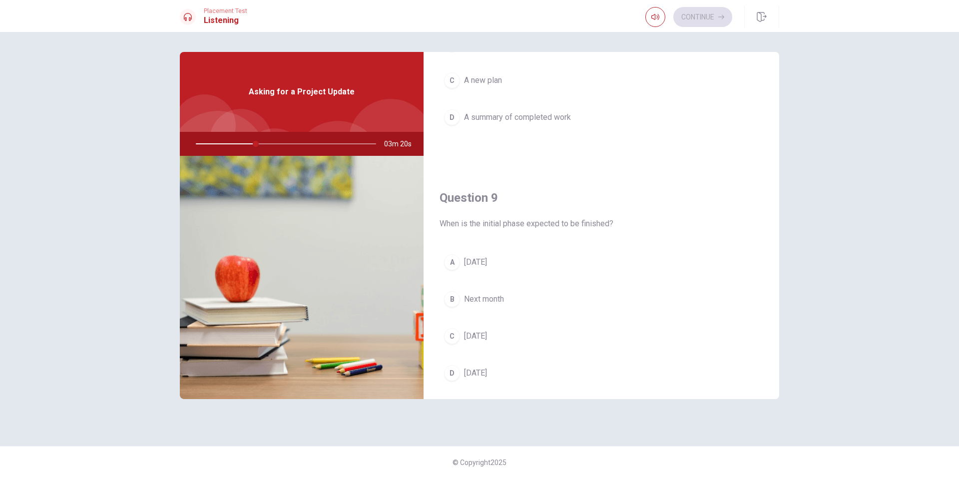
scroll to position [699, 0]
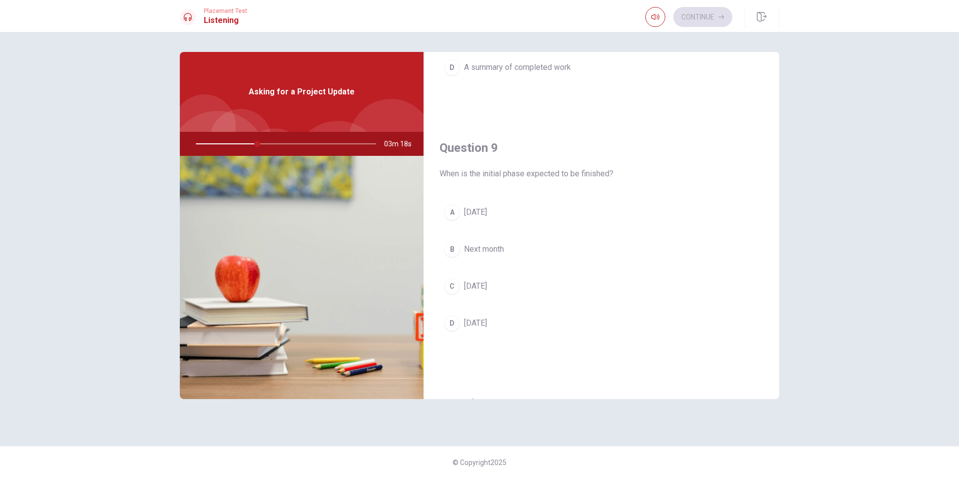
click at [481, 286] on span "[DATE]" at bounding box center [475, 286] width 23 height 12
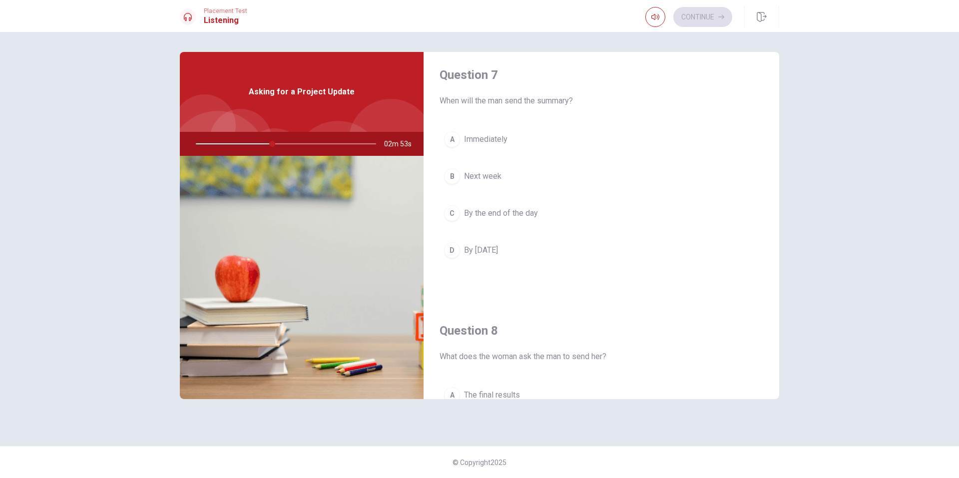
scroll to position [250, 0]
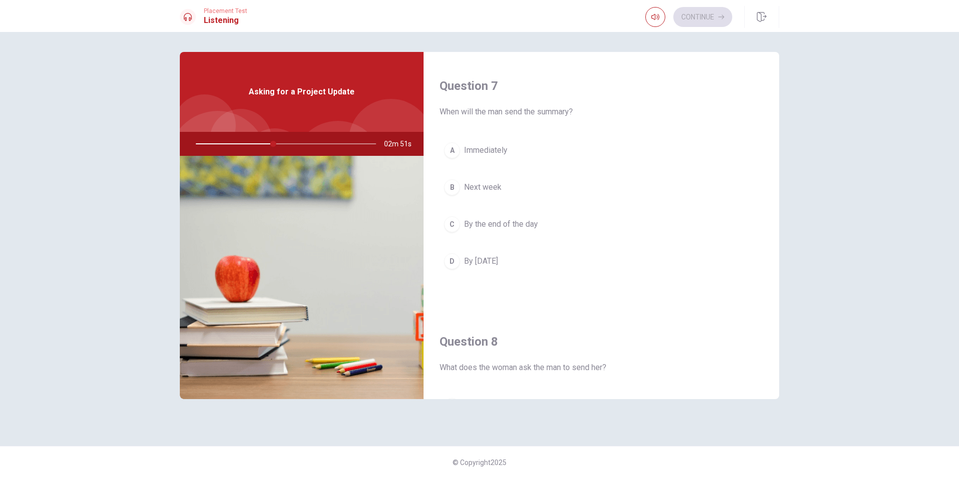
click at [481, 155] on span "Immediately" at bounding box center [485, 150] width 43 height 12
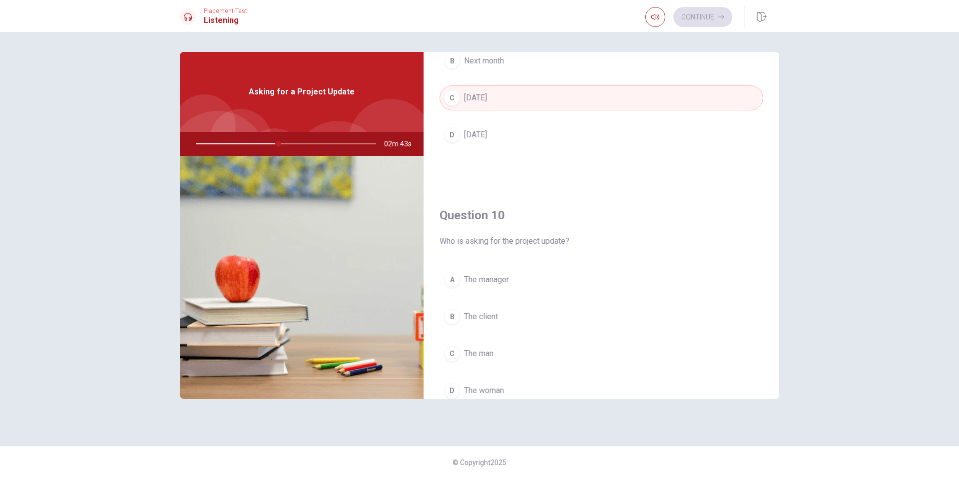
scroll to position [932, 0]
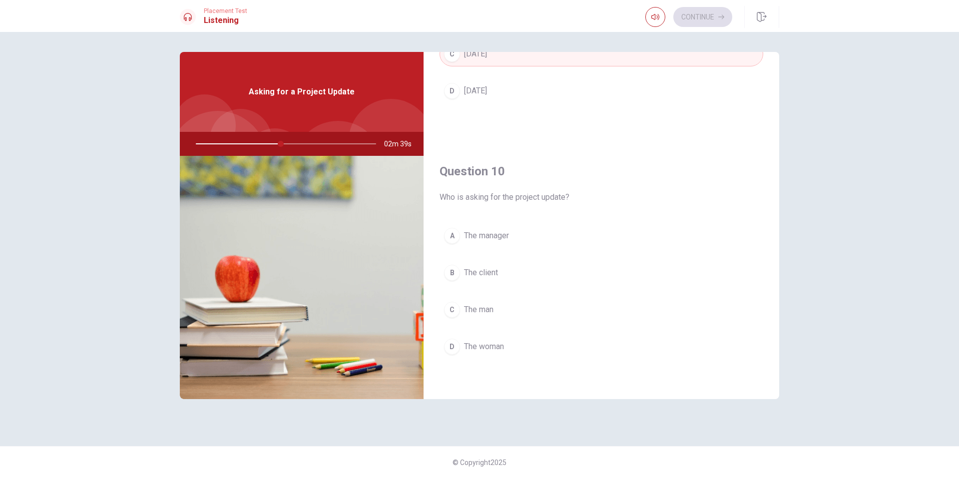
drag, startPoint x: 470, startPoint y: 345, endPoint x: 476, endPoint y: 343, distance: 6.8
click at [472, 347] on span "The woman" at bounding box center [484, 347] width 40 height 12
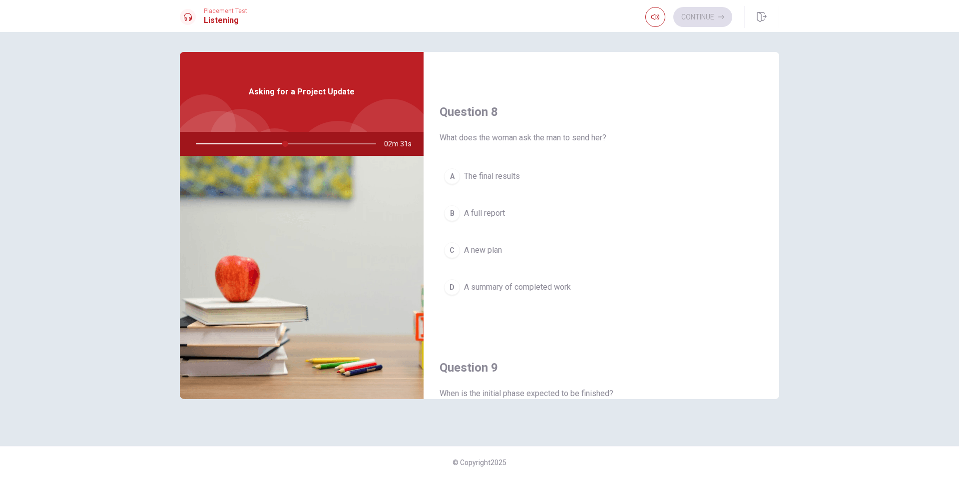
scroll to position [482, 0]
click at [509, 281] on span "A summary of completed work" at bounding box center [517, 285] width 107 height 12
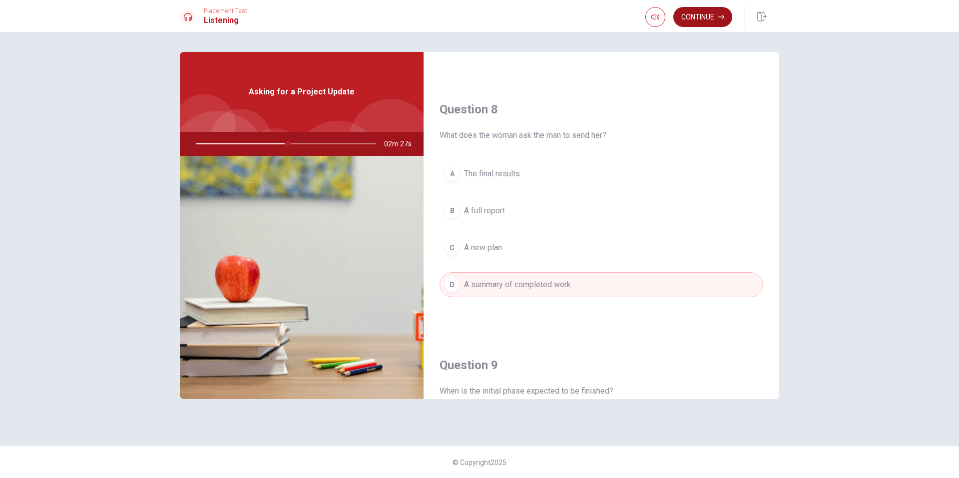
click at [701, 21] on button "Continue" at bounding box center [702, 17] width 59 height 20
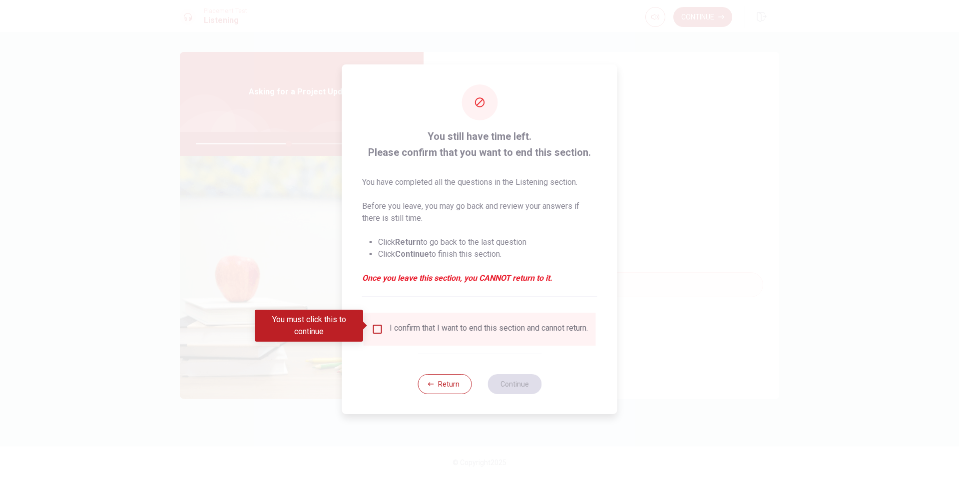
click at [375, 332] on div "I confirm that I want to end this section and cannot return." at bounding box center [480, 329] width 216 height 12
drag, startPoint x: 367, startPoint y: 325, endPoint x: 376, endPoint y: 333, distance: 11.7
click at [371, 328] on body "This site uses cookies, as explained in our Privacy Policy . If you agree to th…" at bounding box center [479, 239] width 959 height 478
click at [375, 331] on input "You must click this to continue" at bounding box center [378, 329] width 12 height 12
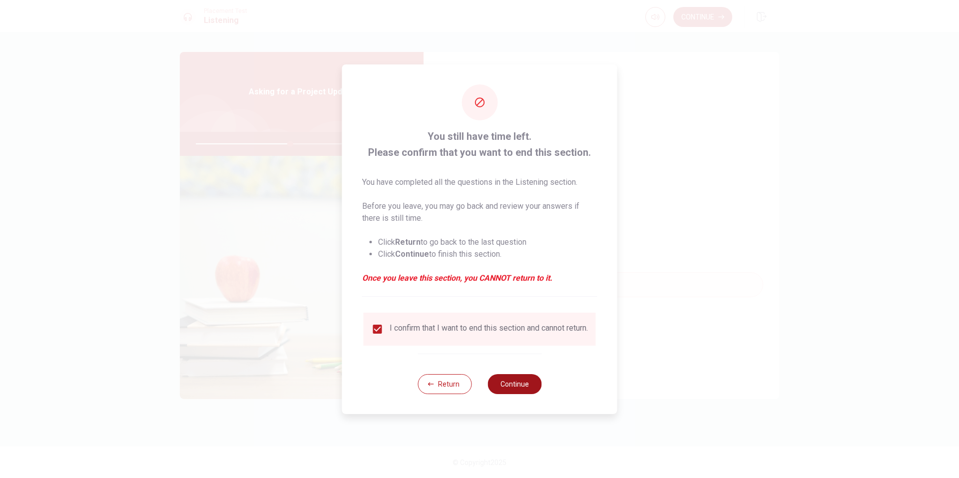
click at [530, 394] on button "Continue" at bounding box center [515, 384] width 54 height 20
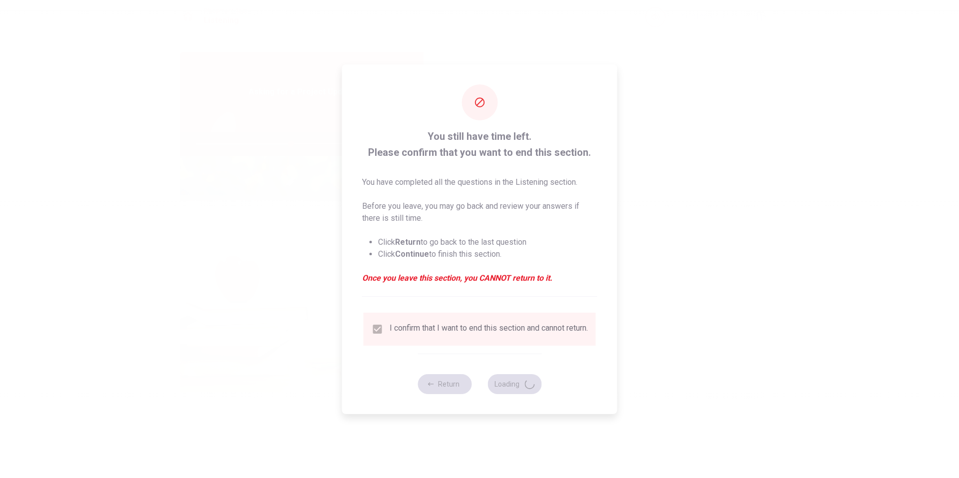
type input "53"
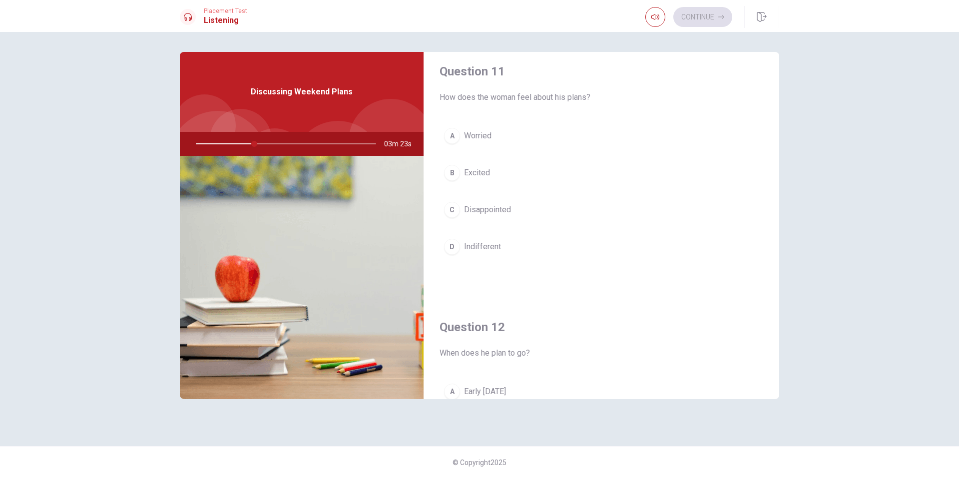
scroll to position [0, 0]
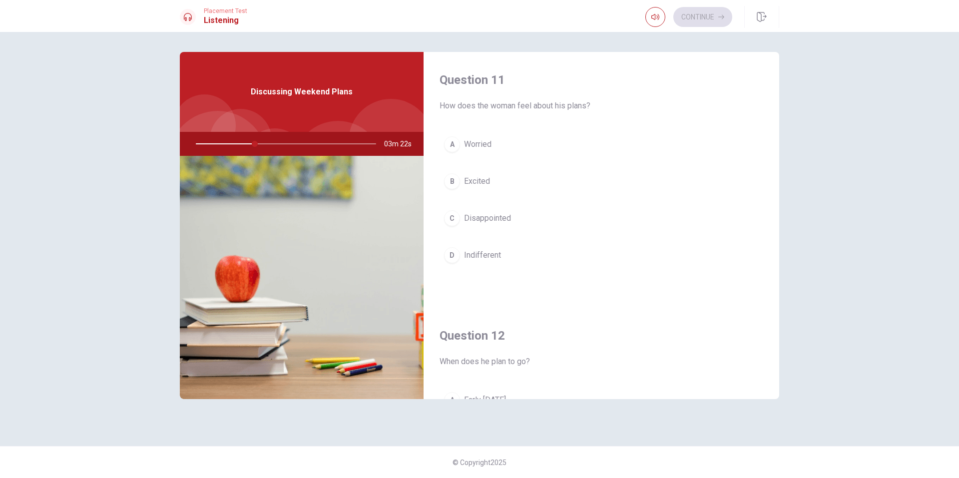
click at [475, 185] on span "Excited" at bounding box center [477, 181] width 26 height 12
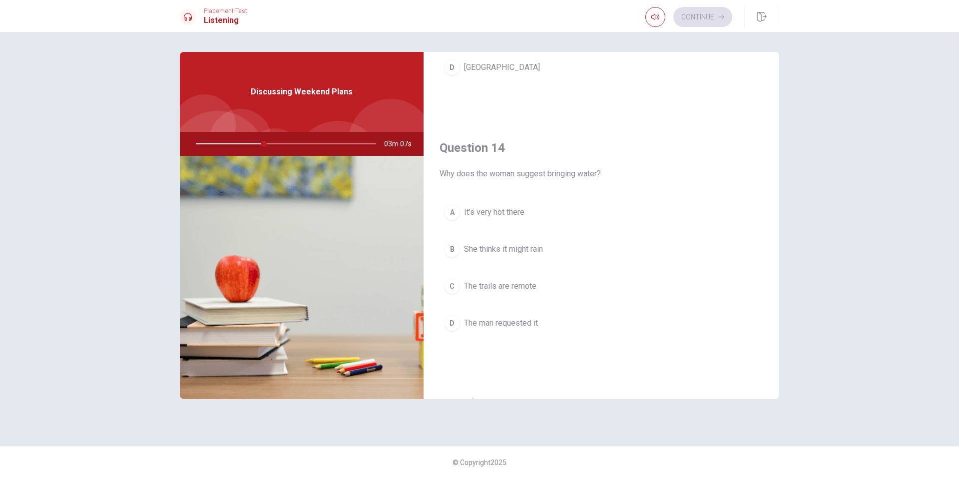
scroll to position [749, 0]
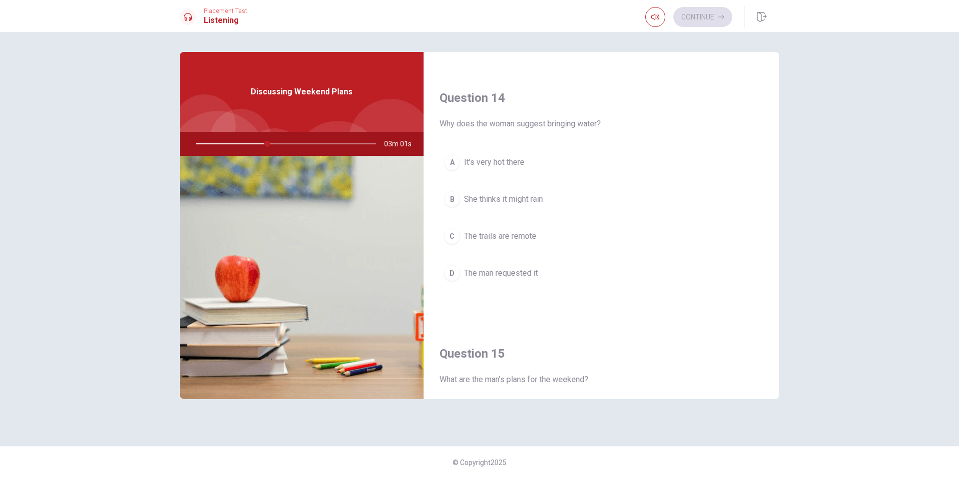
click at [506, 241] on span "The trails are remote" at bounding box center [500, 236] width 72 height 12
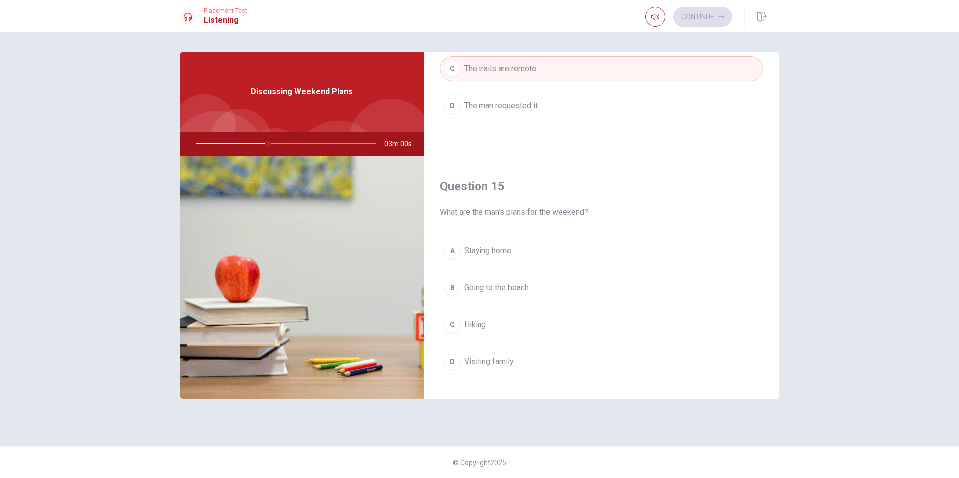
scroll to position [932, 0]
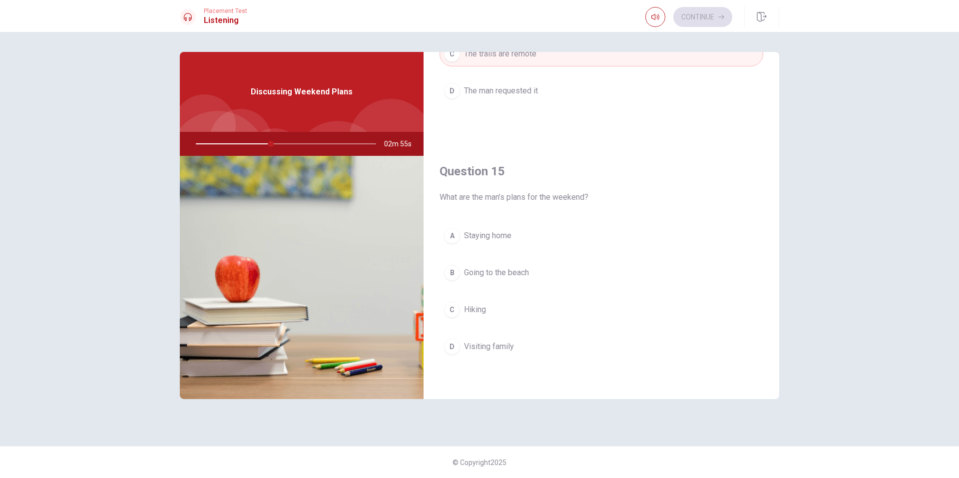
click at [472, 302] on button "C Hiking" at bounding box center [602, 309] width 324 height 25
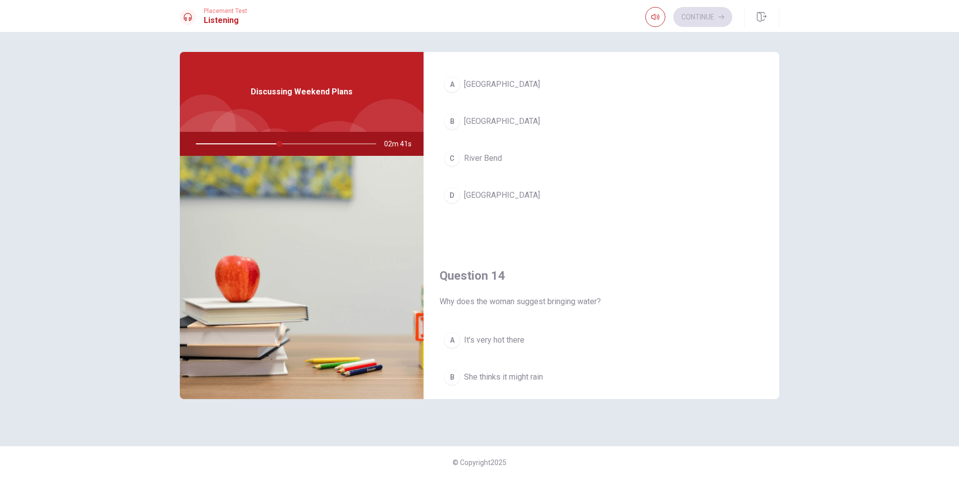
scroll to position [532, 0]
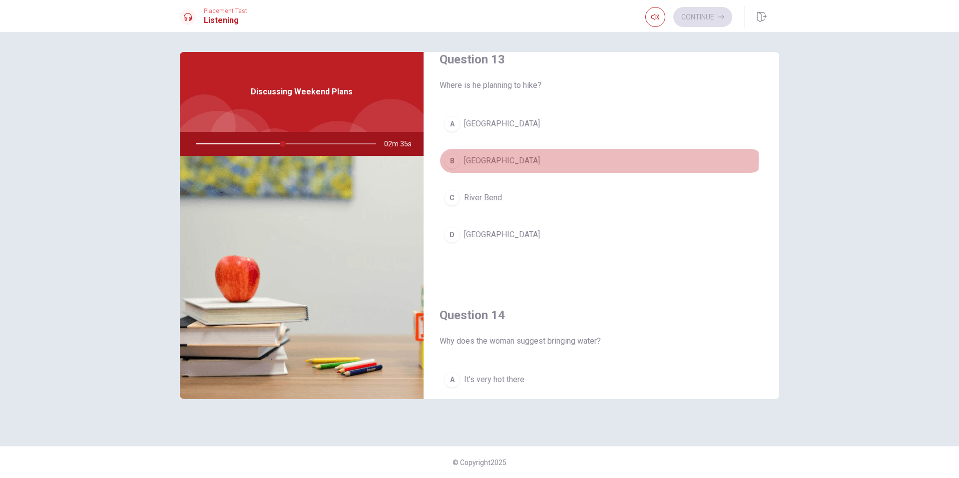
click at [493, 160] on span "[GEOGRAPHIC_DATA]" at bounding box center [502, 161] width 76 height 12
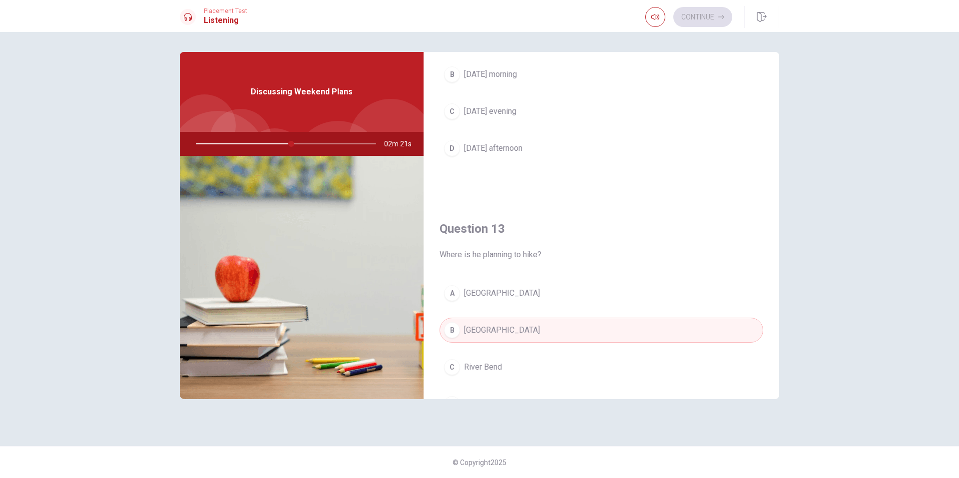
scroll to position [282, 0]
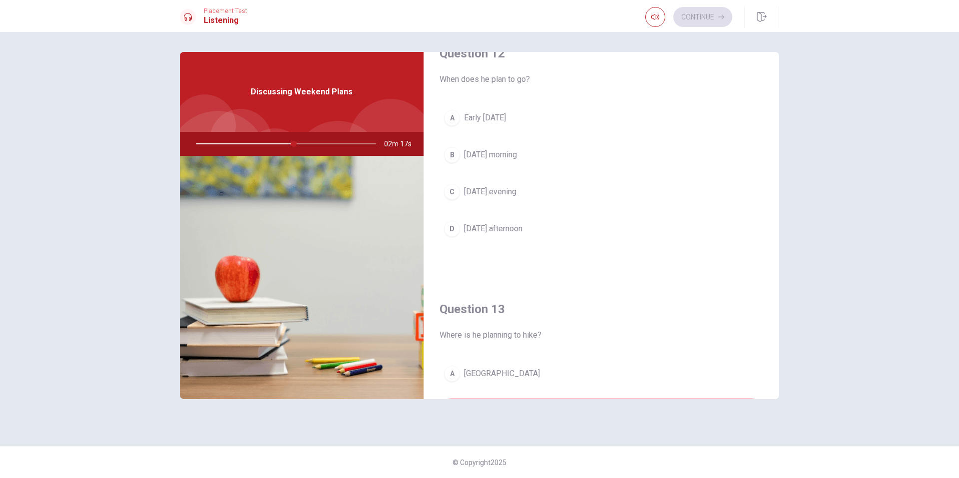
click at [500, 126] on button "A Early [DATE]" at bounding box center [602, 117] width 324 height 25
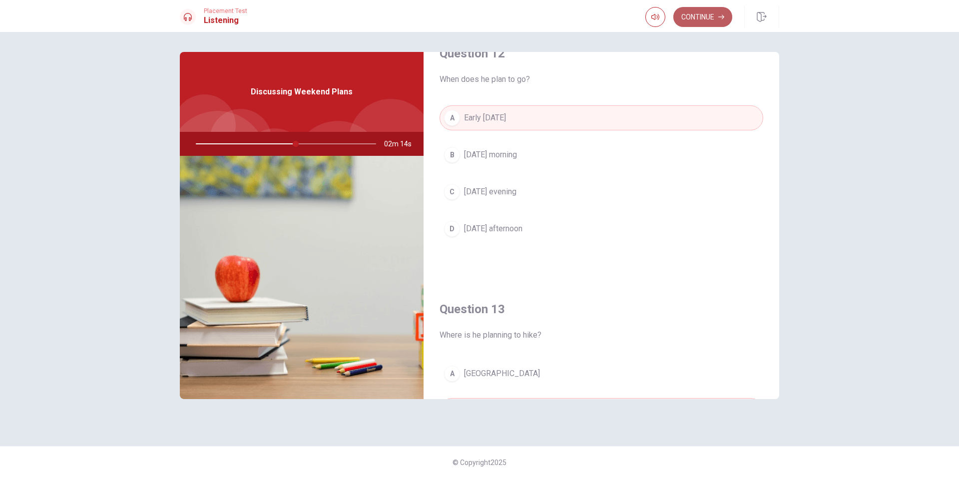
click at [703, 21] on button "Continue" at bounding box center [702, 17] width 59 height 20
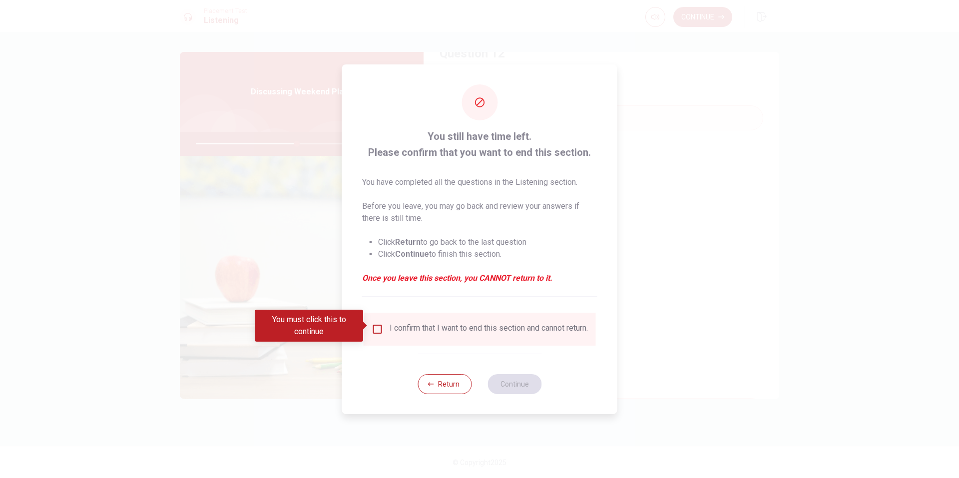
click at [442, 386] on button "Return" at bounding box center [445, 384] width 54 height 20
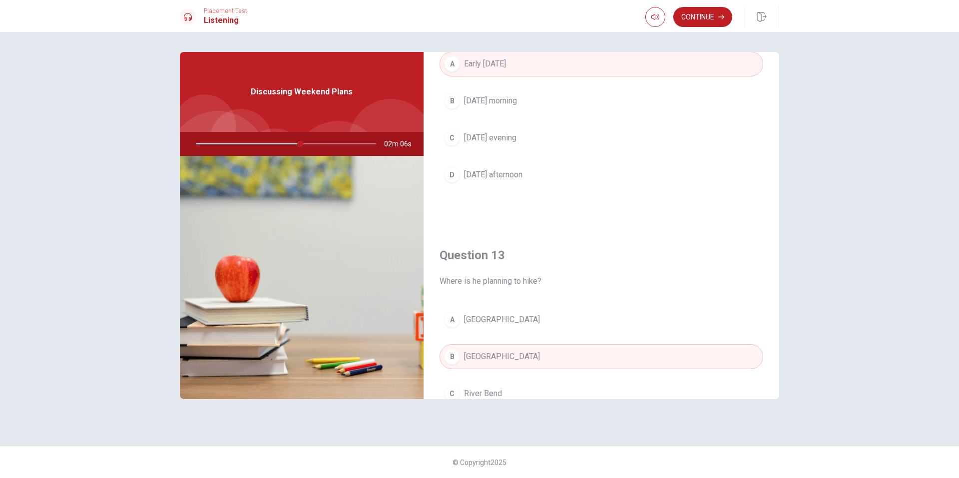
scroll to position [332, 0]
click at [715, 9] on button "Continue" at bounding box center [702, 17] width 59 height 20
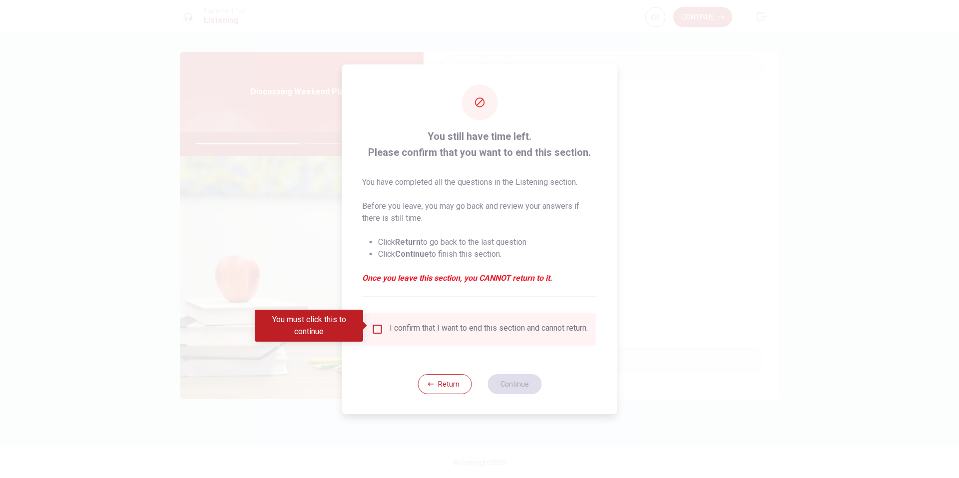
click at [482, 328] on div "I confirm that I want to end this section and cannot return." at bounding box center [489, 329] width 198 height 12
click at [378, 328] on input "You must click this to continue" at bounding box center [378, 329] width 12 height 12
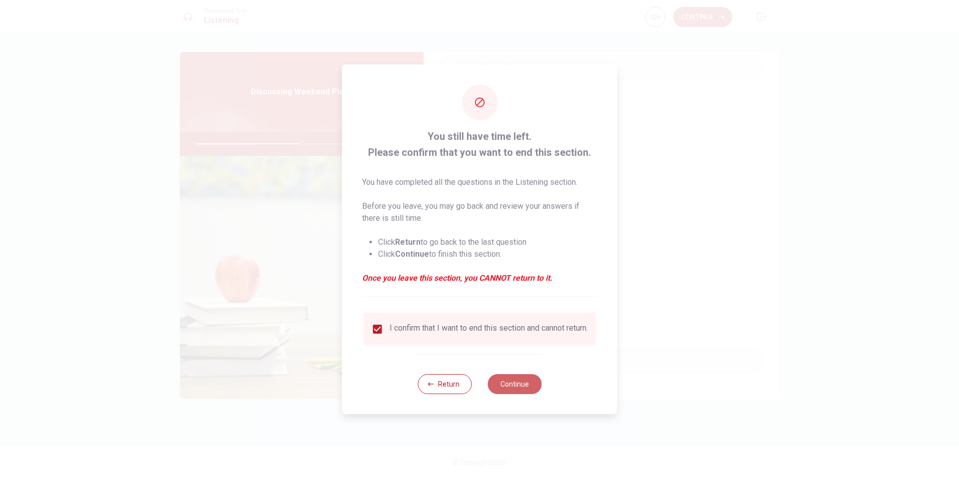
drag, startPoint x: 501, startPoint y: 384, endPoint x: 480, endPoint y: 363, distance: 29.3
click at [503, 382] on button "Continue" at bounding box center [515, 384] width 54 height 20
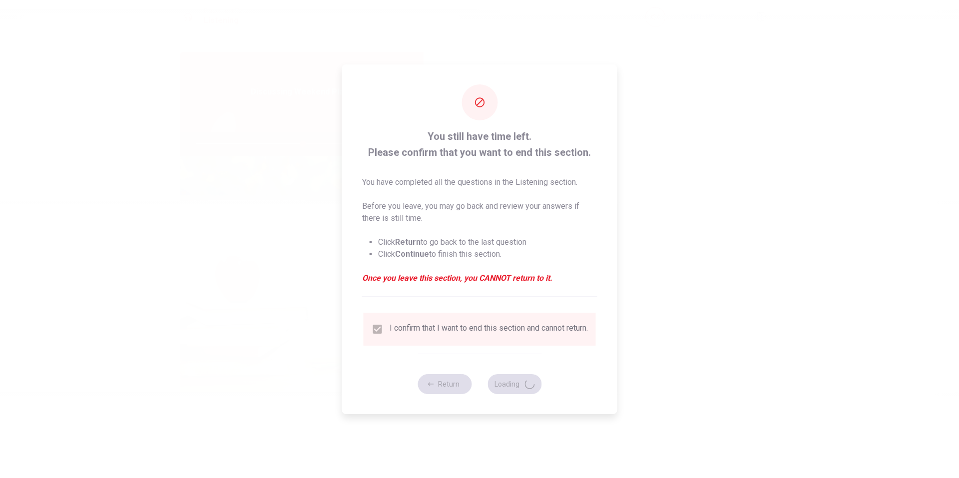
type input "60"
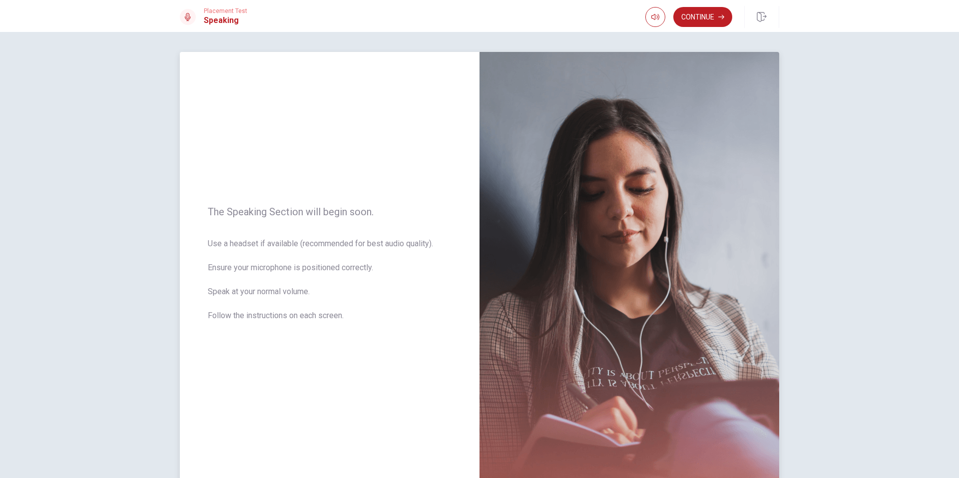
scroll to position [50, 0]
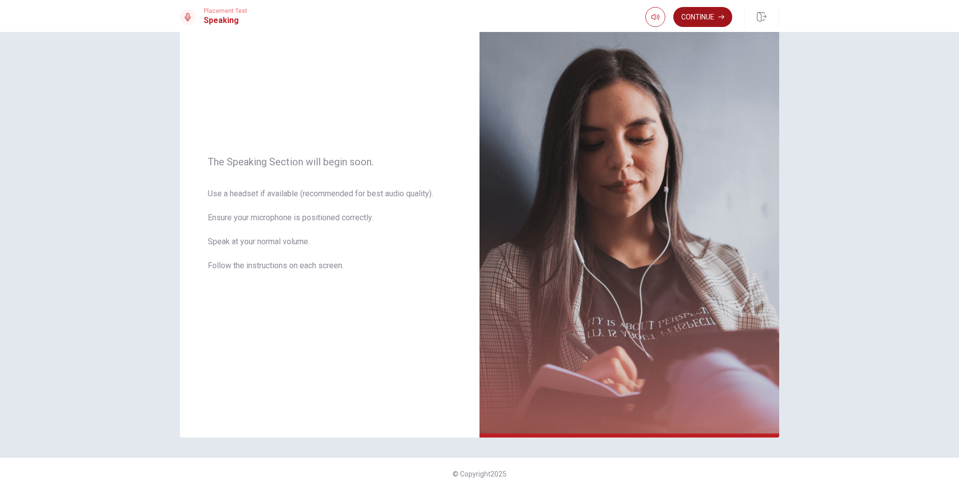
click at [689, 23] on button "Continue" at bounding box center [702, 17] width 59 height 20
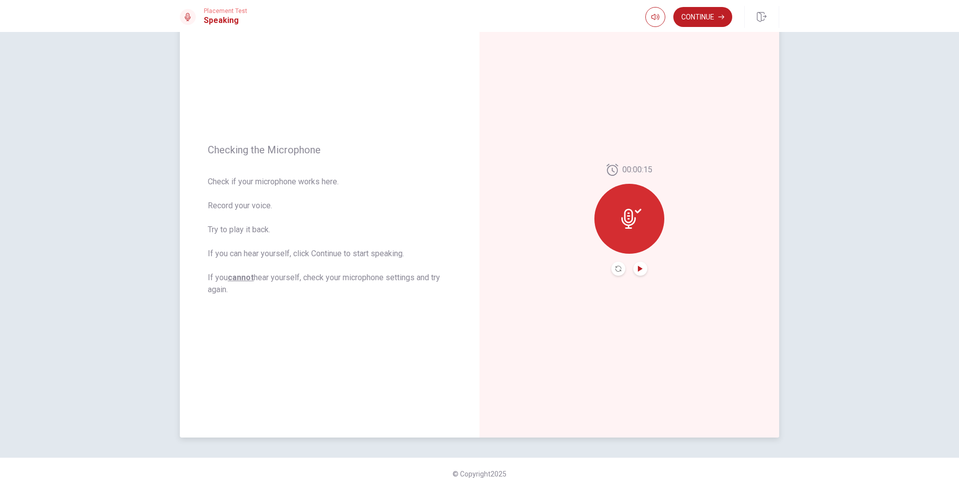
click at [641, 270] on icon "Play Audio" at bounding box center [641, 269] width 6 height 6
click at [717, 18] on button "Continue" at bounding box center [702, 17] width 59 height 20
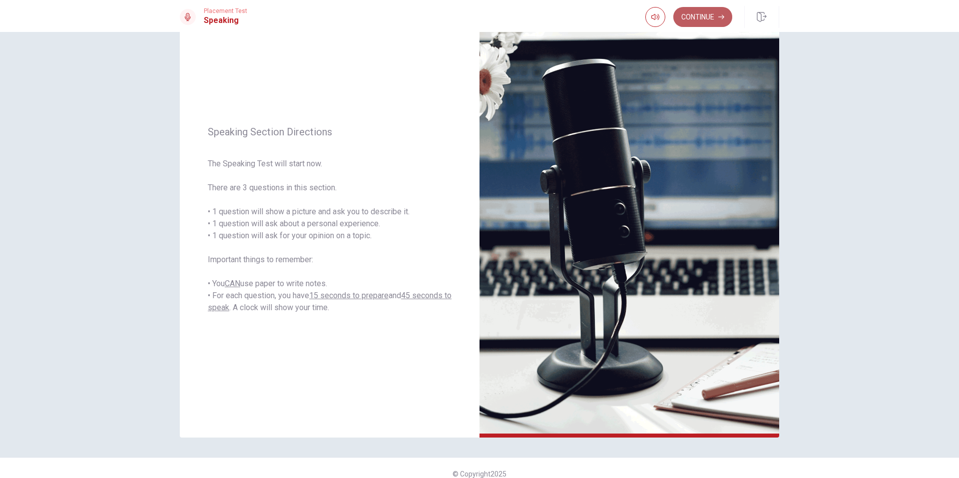
click at [702, 20] on button "Continue" at bounding box center [702, 17] width 59 height 20
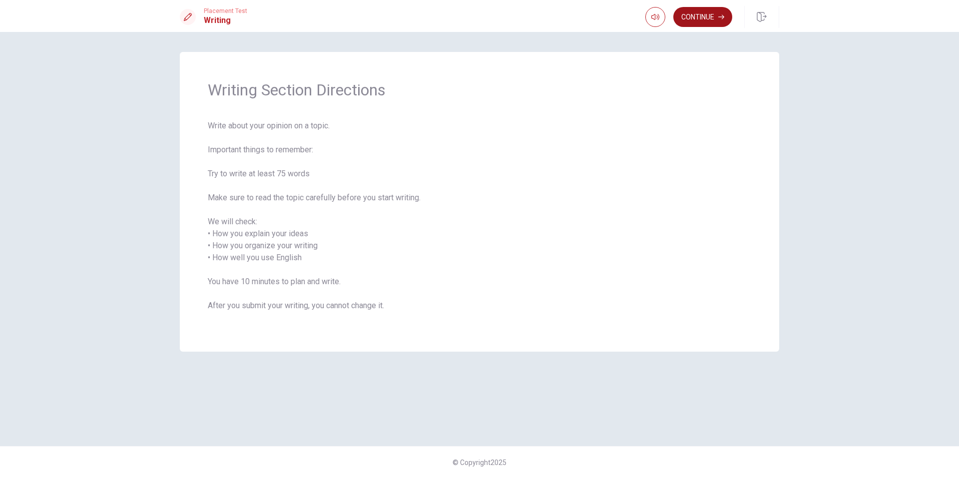
click at [686, 16] on button "Continue" at bounding box center [702, 17] width 59 height 20
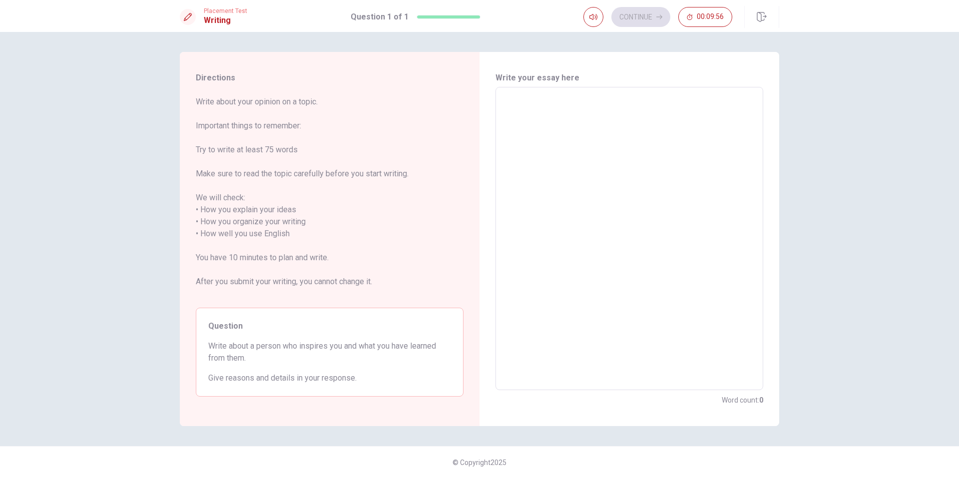
click at [595, 109] on textarea at bounding box center [630, 238] width 254 height 287
type textarea "zi"
type textarea "x"
type textarea "zie"
type textarea "x"
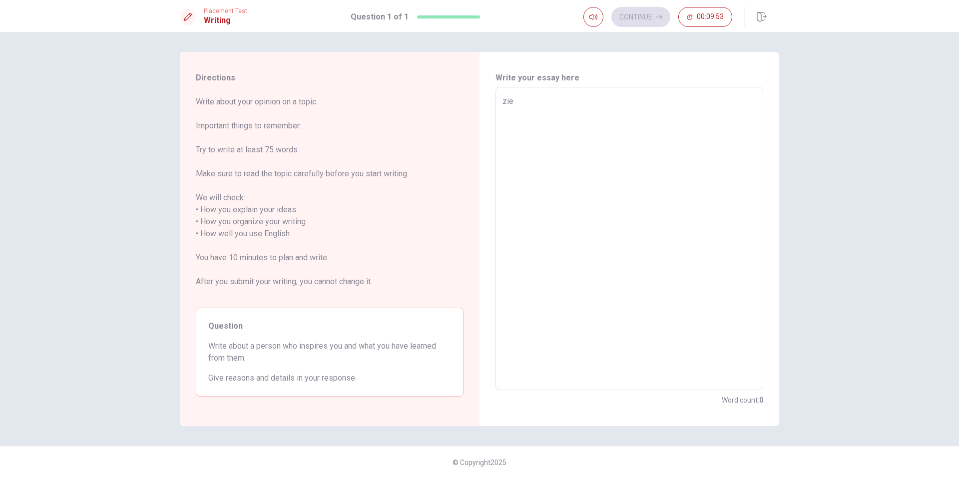
type textarea "zieu"
type textarea "x"
type textarea "zieuu"
type textarea "x"
type textarea "zieuu"
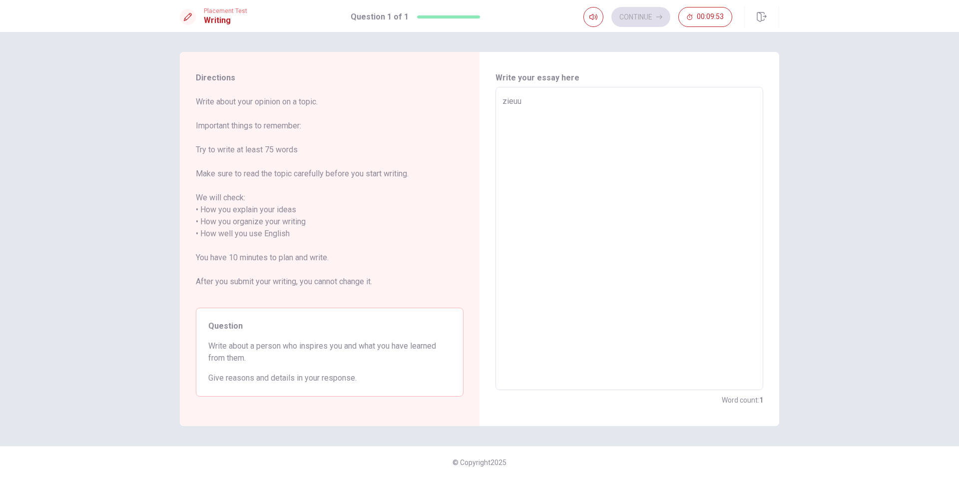
type textarea "x"
type textarea "zieuu az"
type textarea "x"
type textarea "zieuu aze"
type textarea "x"
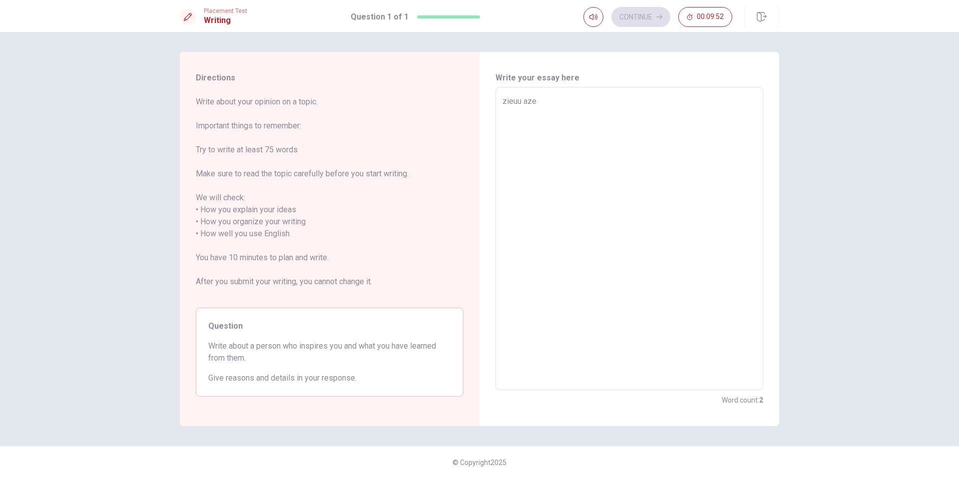
type textarea "zieuu aze"
type textarea "x"
type textarea "zieuu aze a"
type textarea "x"
type textarea "zieuu aze aez"
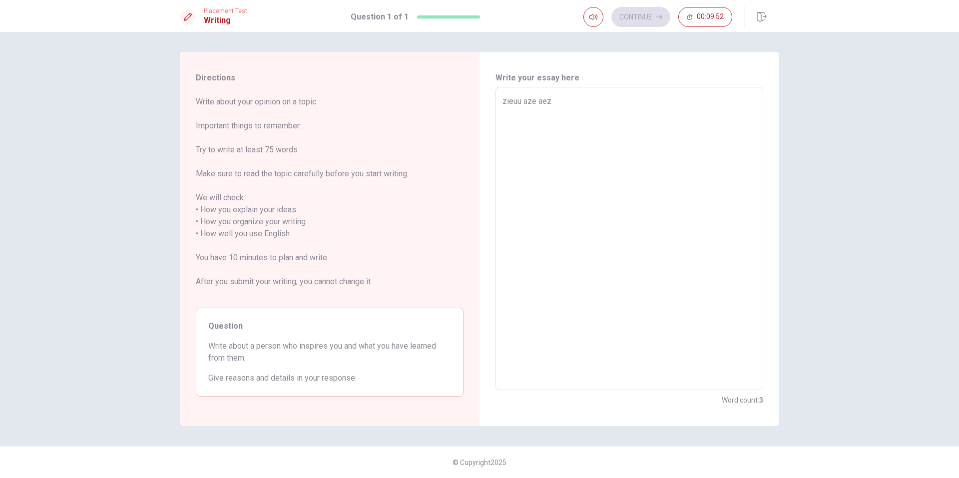
type textarea "x"
type textarea "zieuu aze aezi"
type textarea "x"
type textarea "zieuu aze aezi"
type textarea "x"
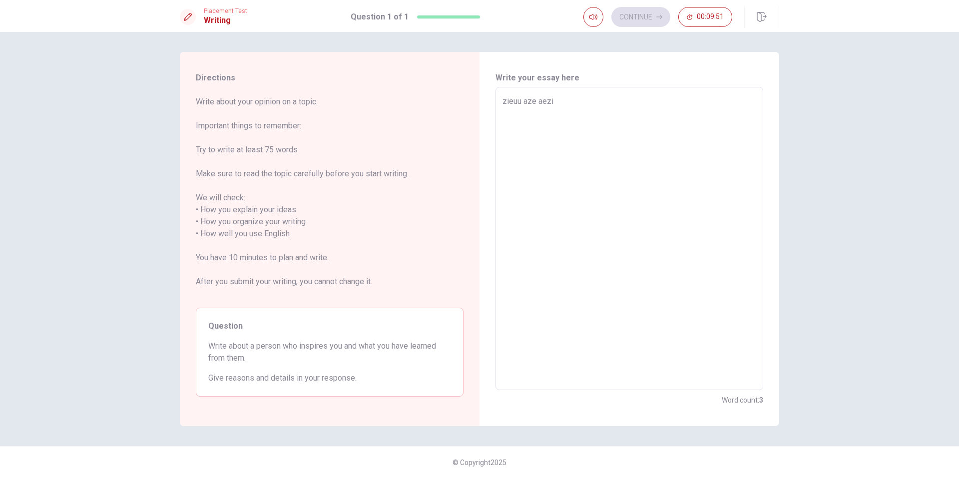
type textarea "zieuu aze aezi a"
type textarea "x"
type textarea "zieuu aze aezi az"
type textarea "x"
type textarea "zieuu aze aezi az"
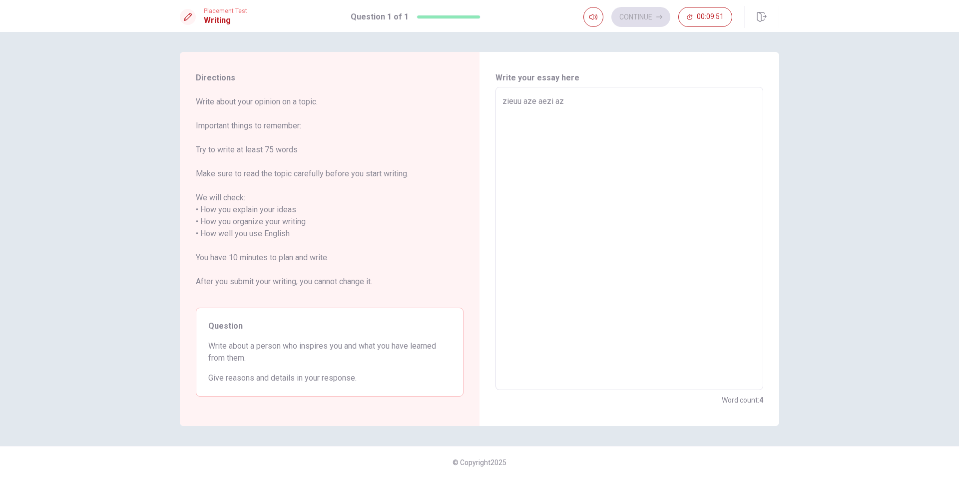
type textarea "x"
type textarea "zieuu aze aezi az"
type textarea "x"
type textarea "zieuu aze aezi a"
type textarea "x"
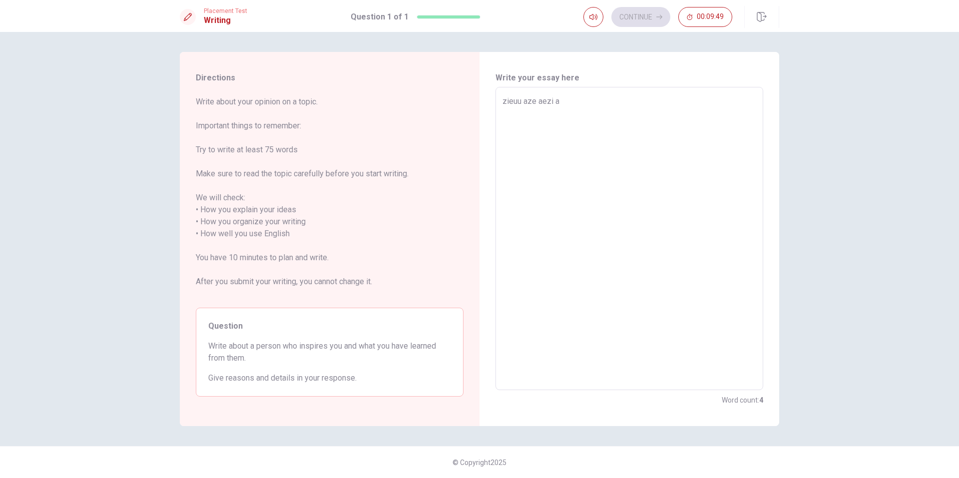
type textarea "zieuu aze aezi"
type textarea "x"
type textarea "zieuu aze aezi"
type textarea "x"
type textarea "zieuu aze aez"
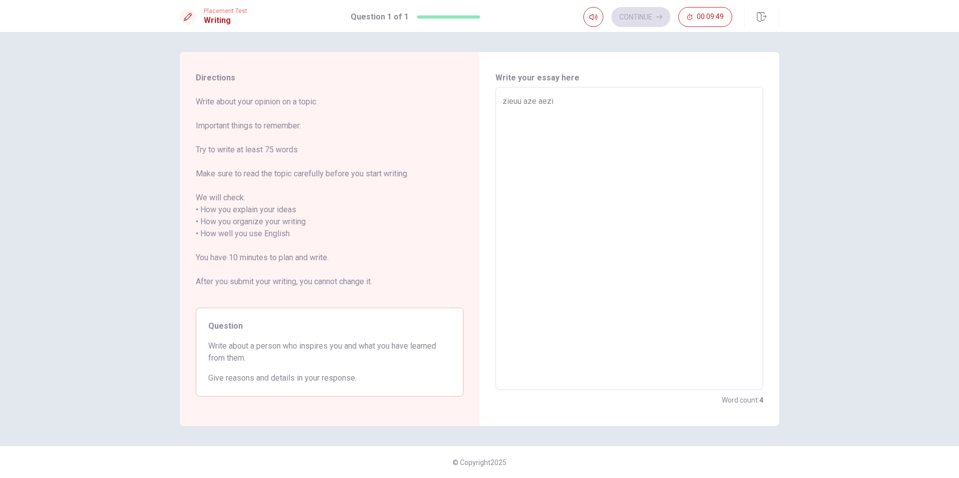
type textarea "x"
type textarea "zieuu aze ae"
type textarea "x"
type textarea "zieuu aze a"
type textarea "x"
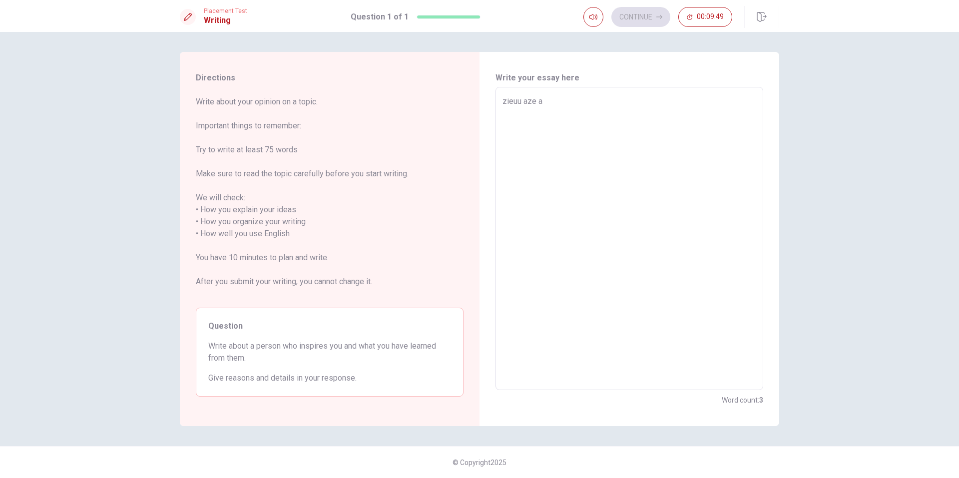
type textarea "zieuu aze"
type textarea "x"
type textarea "zieuu aze"
type textarea "x"
type textarea "zieuu az"
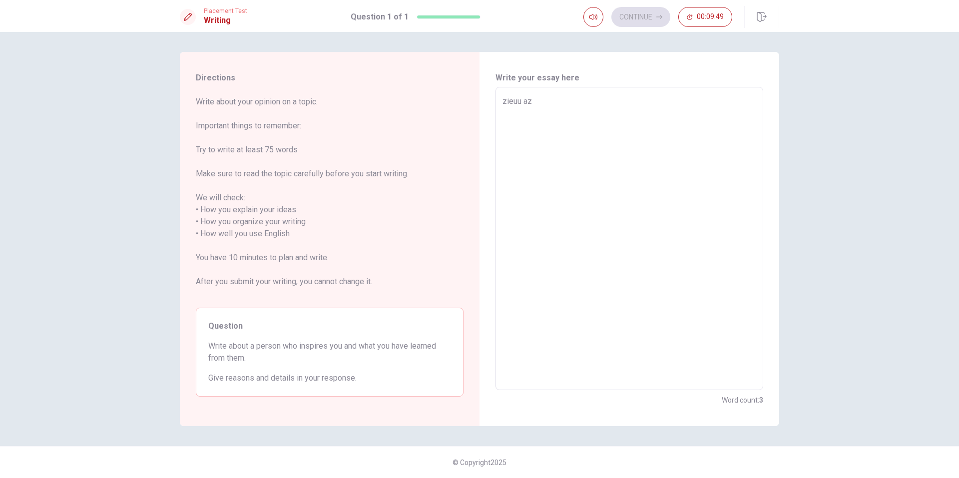
type textarea "x"
type textarea "zieuu a"
type textarea "x"
type textarea "zieuu"
type textarea "x"
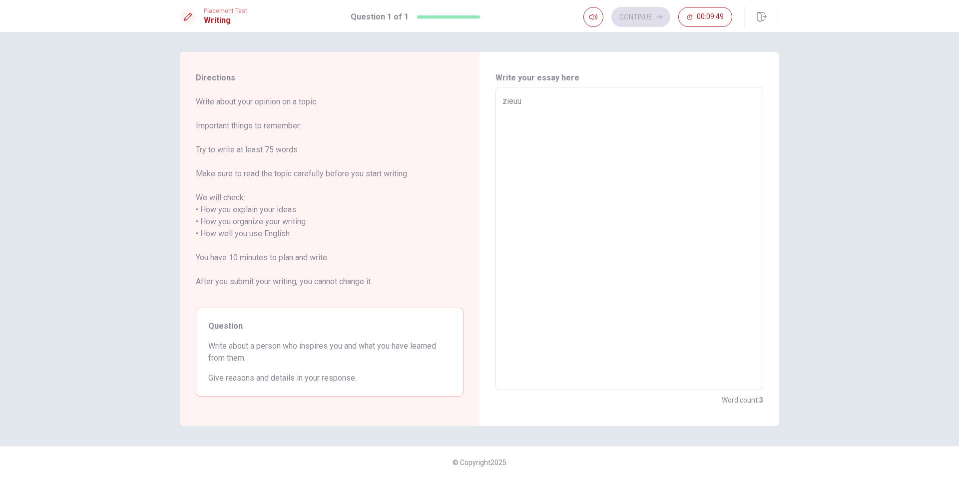
type textarea "zieuu"
type textarea "x"
type textarea "zieu"
type textarea "x"
type textarea "zie"
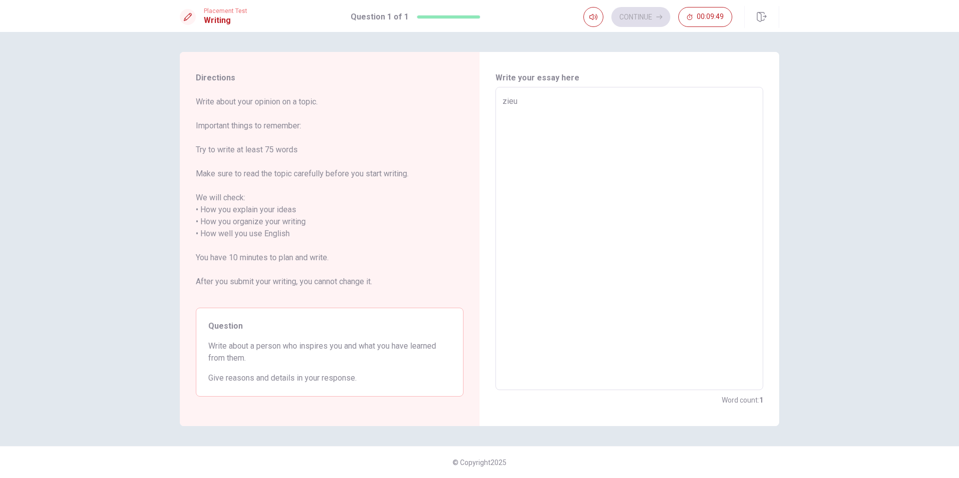
type textarea "x"
type textarea "zi"
type textarea "x"
type textarea "z"
type textarea "x"
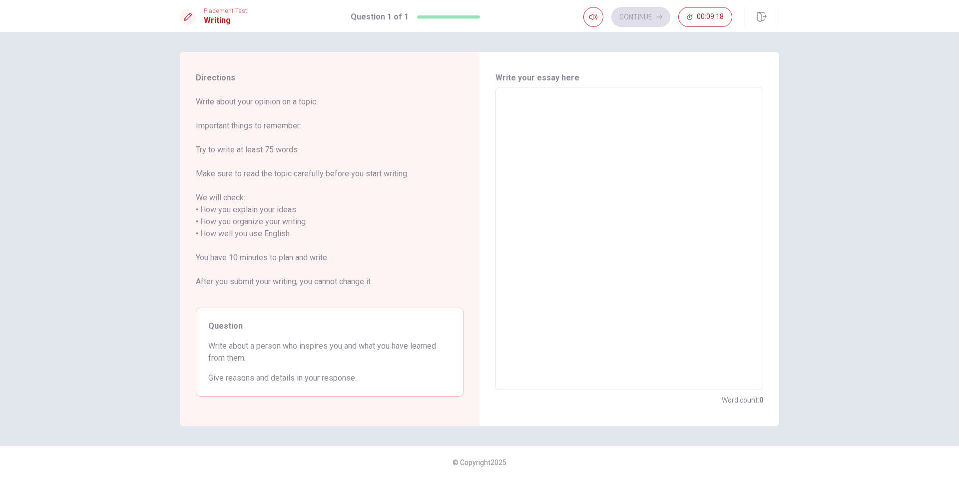
type textarea "<"
type textarea "x"
type textarea "<W"
type textarea "x"
type textarea "<Wh"
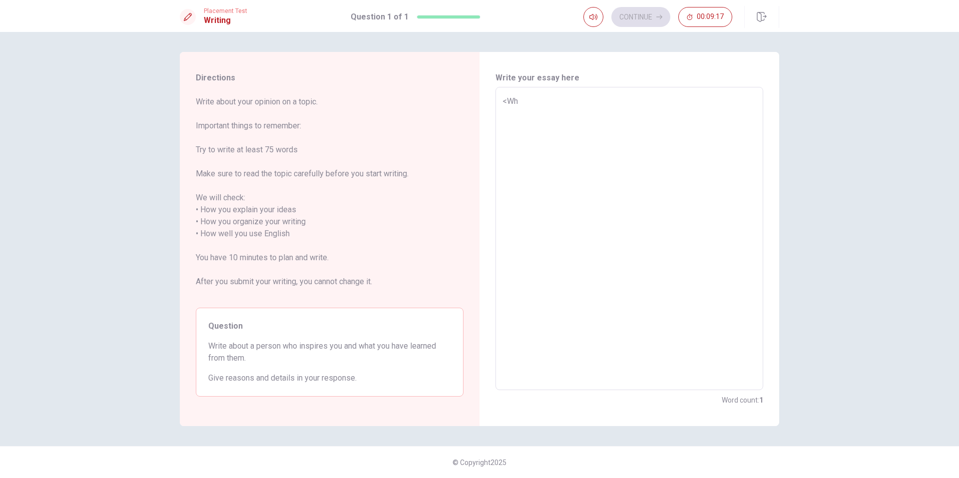
type textarea "x"
type textarea "<Why"
type textarea "x"
type textarea "<Why"
type textarea "x"
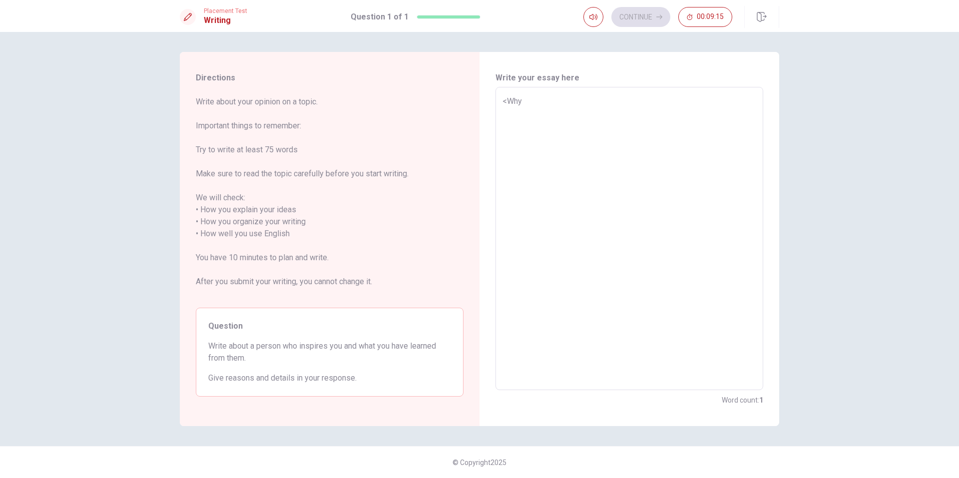
type textarea "<Why i"
type textarea "x"
type textarea "<Why i"
type textarea "x"
type textarea "<Why i x"
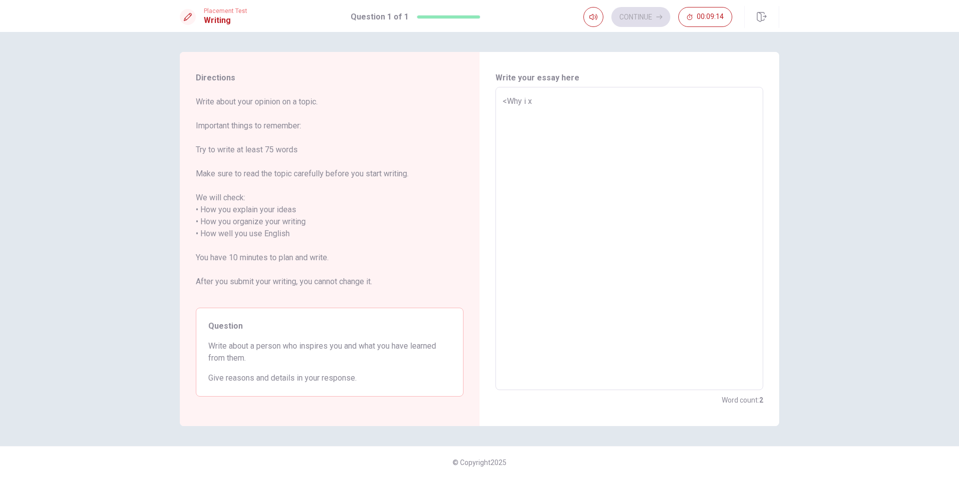
type textarea "x"
type textarea "<Why i xa"
type textarea "x"
type textarea "<Why i x"
type textarea "x"
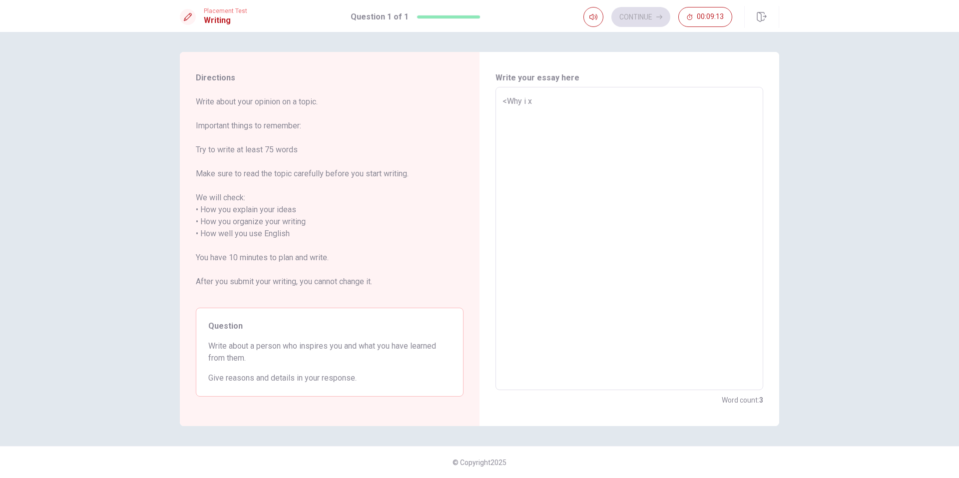
type textarea "<Why i"
type textarea "x"
type textarea "<Why i"
type textarea "x"
type textarea "<Why"
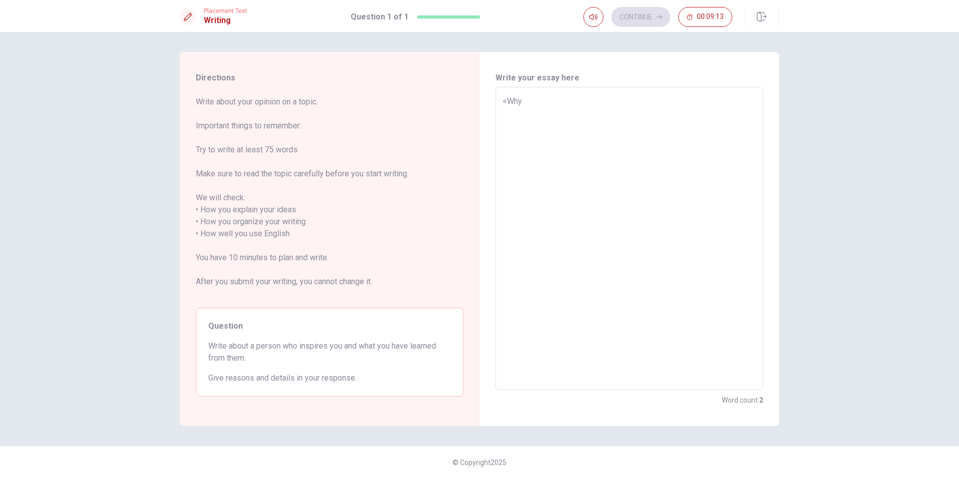
type textarea "x"
type textarea "<Why"
type textarea "x"
type textarea "<Wh"
type textarea "x"
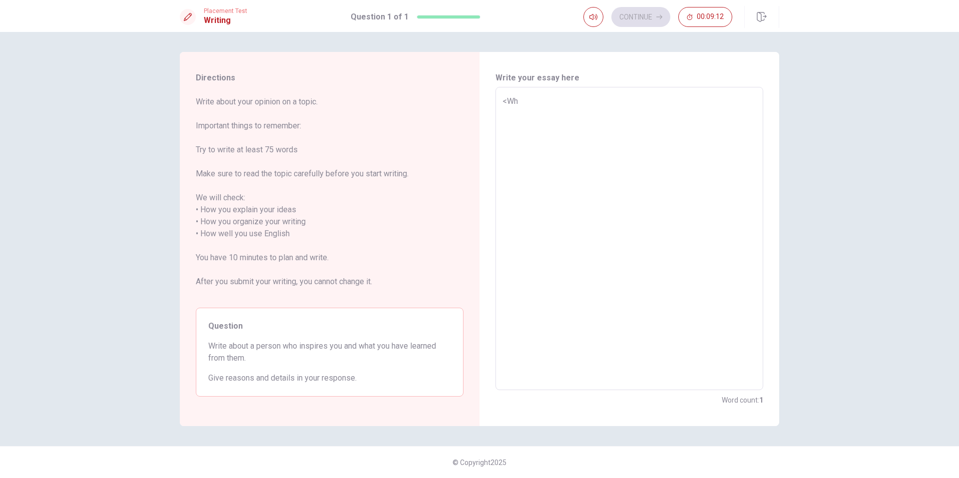
type textarea "<W"
type textarea "x"
type textarea "<"
type textarea "x"
type textarea "W"
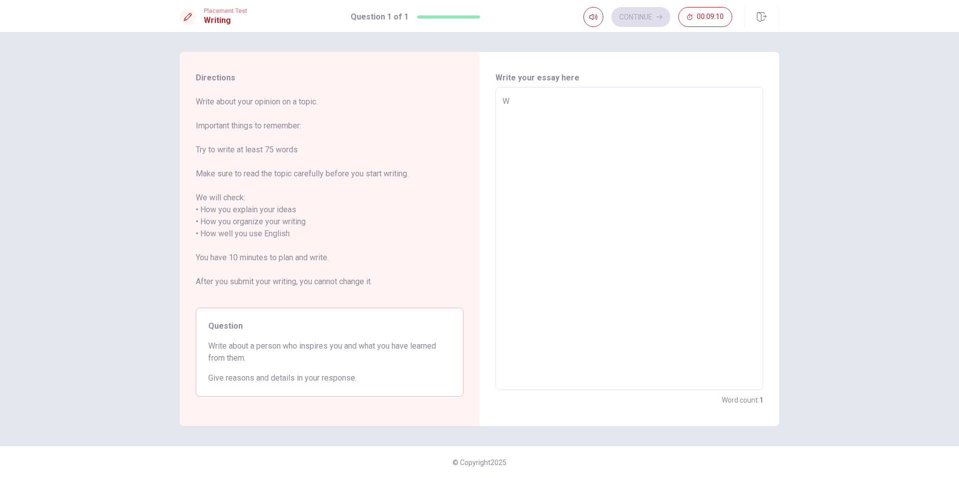
type textarea "x"
type textarea "Wh"
type textarea "x"
type textarea "Why"
type textarea "x"
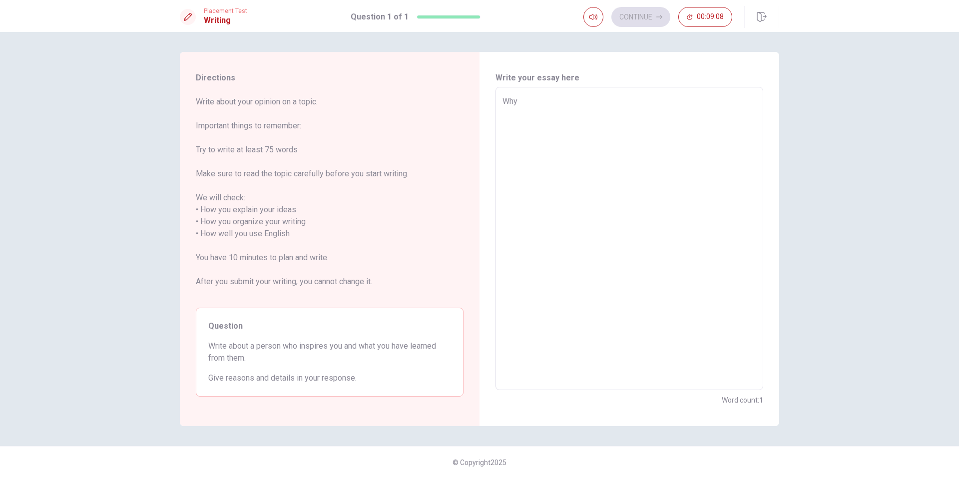
type textarea "Why"
type textarea "x"
type textarea "Why i"
type textarea "x"
type textarea "Why i"
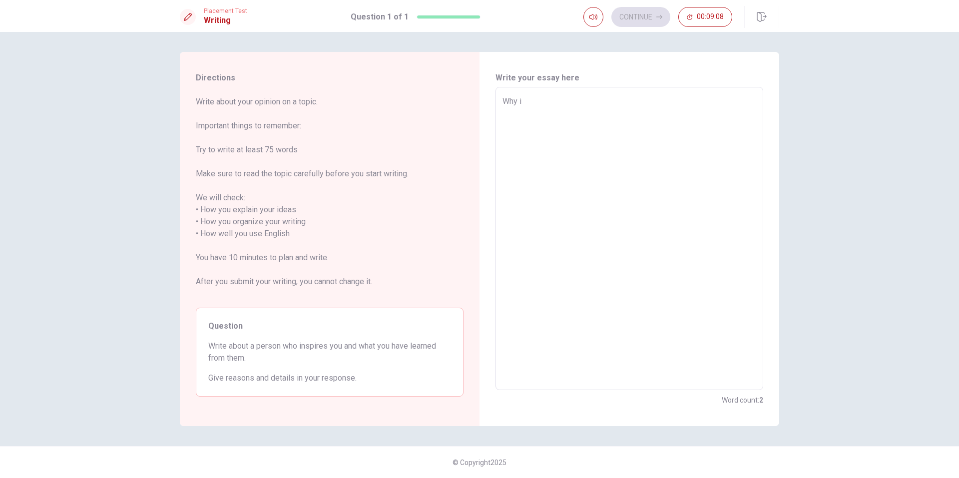
type textarea "x"
type textarea "Why i w"
type textarea "x"
type textarea "Why i wa"
type textarea "x"
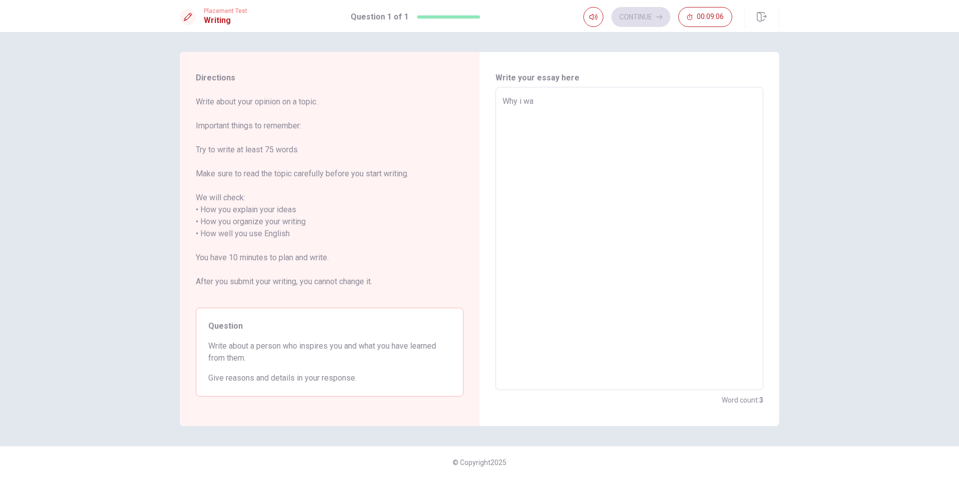
type textarea "Why i wan"
type textarea "x"
type textarea "Why i want"
type textarea "x"
type textarea "Why i want"
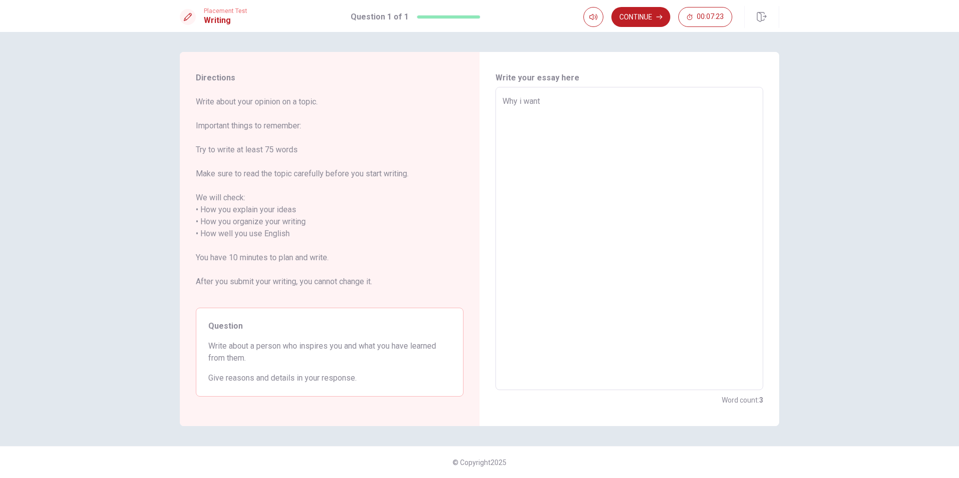
type textarea "x"
type textarea "Why i want"
type textarea "x"
type textarea "Why i wan"
type textarea "x"
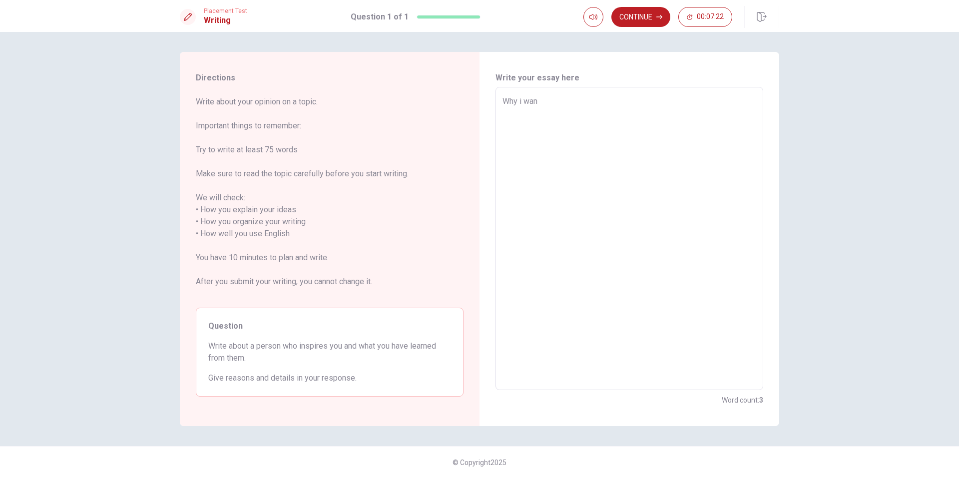
type textarea "Why i wa"
type textarea "x"
type textarea "Why i w"
type textarea "x"
type textarea "Why i"
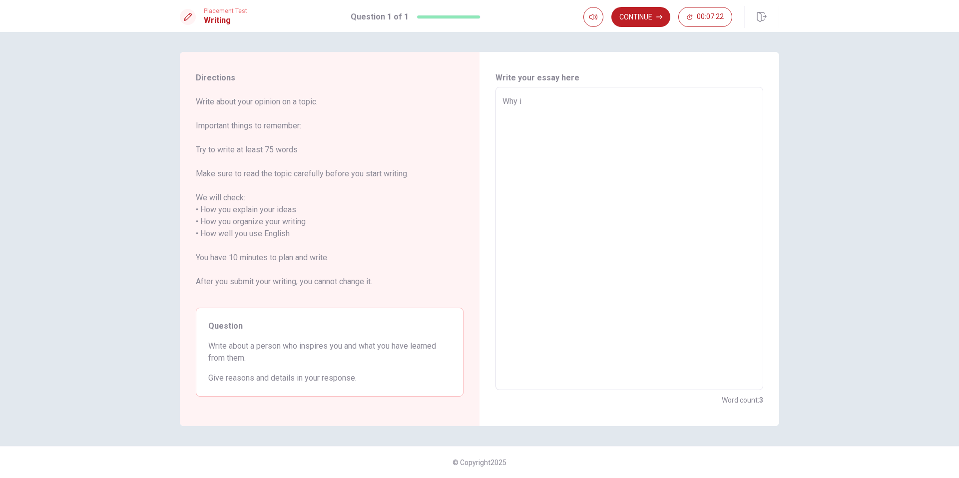
type textarea "x"
type textarea "Why i"
type textarea "x"
type textarea "Why"
type textarea "x"
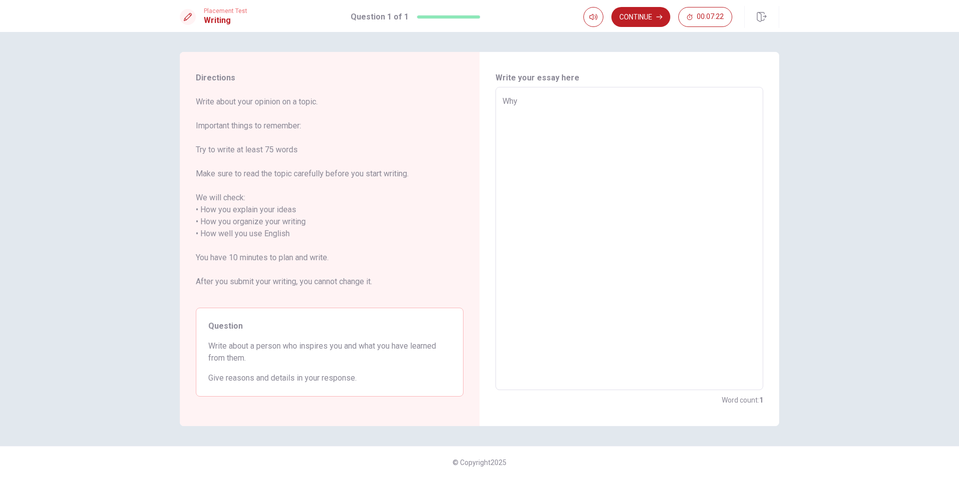
type textarea "Why"
type textarea "x"
type textarea "Wh"
type textarea "x"
type textarea "W"
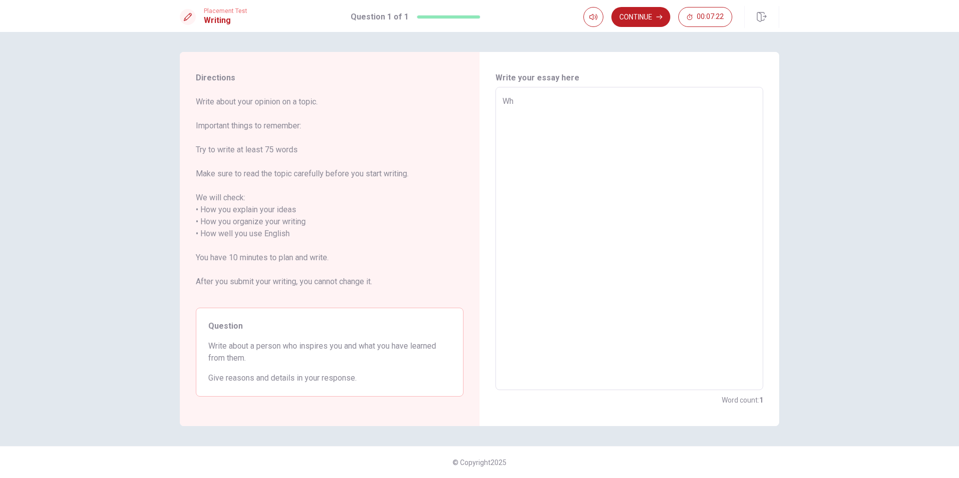
type textarea "x"
type textarea "E"
type textarea "x"
type textarea "Ed"
type textarea "x"
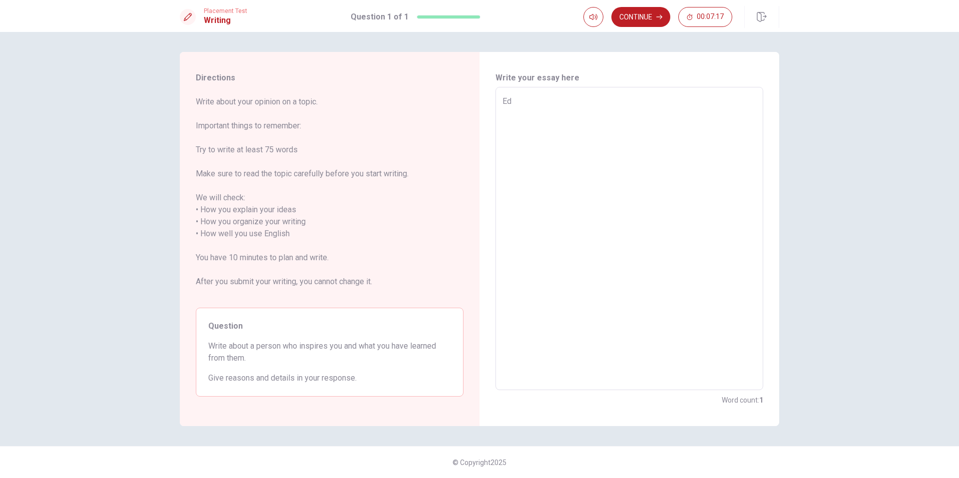
type textarea "Ede"
type textarea "x"
type textarea "Eden"
type textarea "x"
type textarea "Eden"
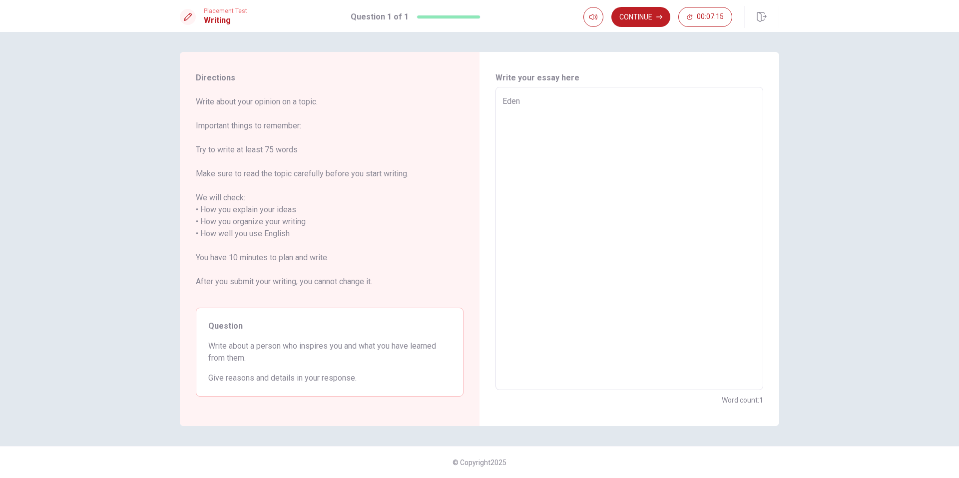
type textarea "x"
type textarea "[PERSON_NAME]"
type textarea "x"
type textarea "Eden Ha"
type textarea "x"
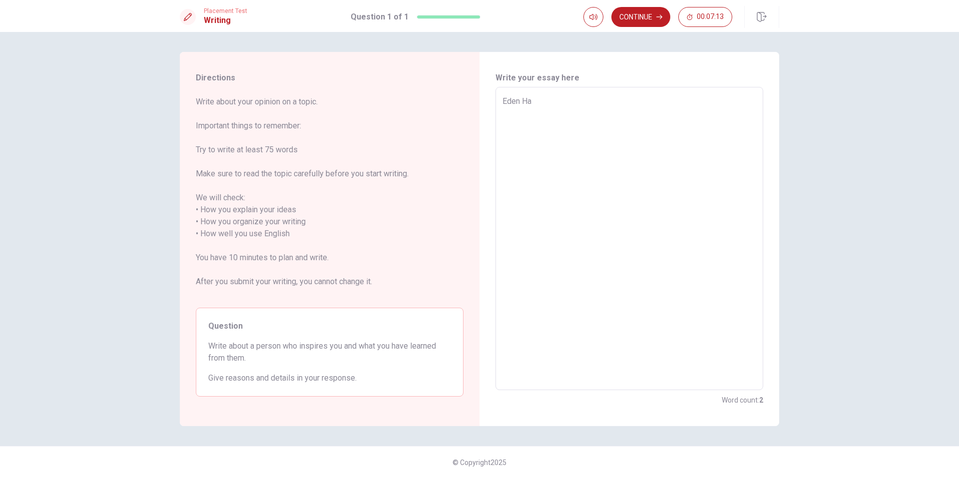
type textarea "[PERSON_NAME]"
type textarea "x"
type textarea "[PERSON_NAME]"
type textarea "x"
type textarea "[PERSON_NAME]"
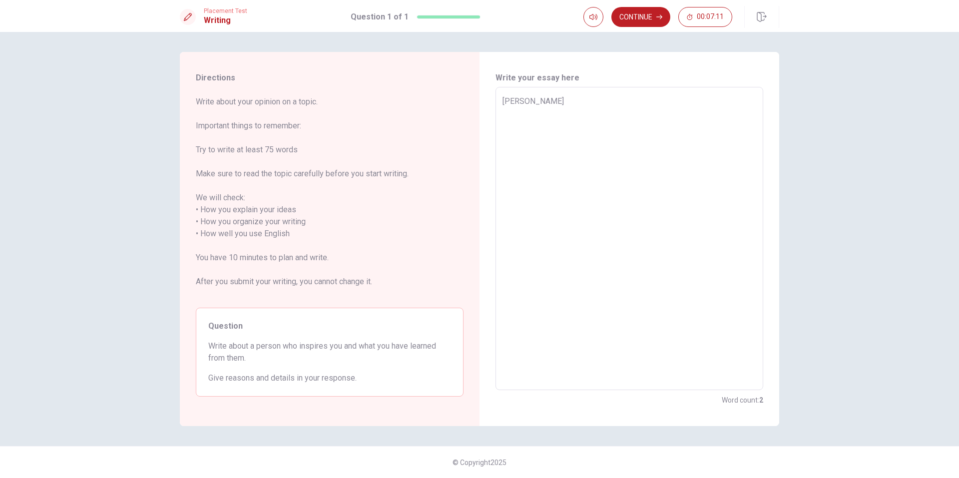
type textarea "x"
type textarea "[PERSON_NAME]"
type textarea "x"
type textarea "[PERSON_NAME]."
type textarea "x"
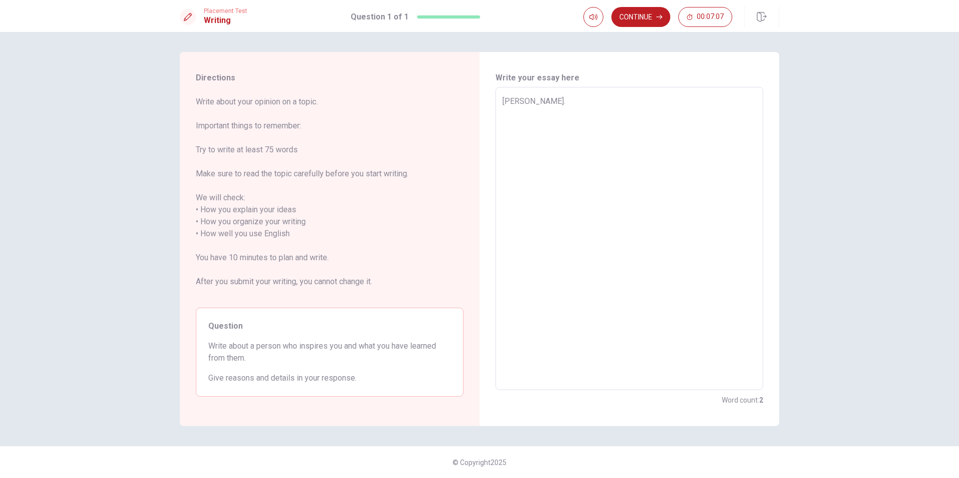
type textarea "[PERSON_NAME]."
type textarea "x"
type textarea "[PERSON_NAME]. B"
type textarea "x"
type textarea "[PERSON_NAME]. Be"
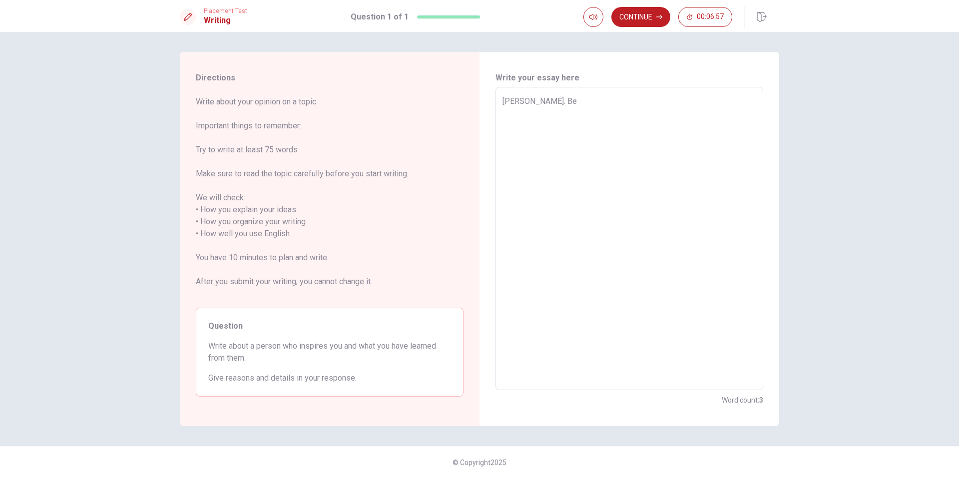
type textarea "x"
type textarea "[PERSON_NAME]. Bec"
type textarea "x"
type textarea "[PERSON_NAME]. [GEOGRAPHIC_DATA]"
type textarea "x"
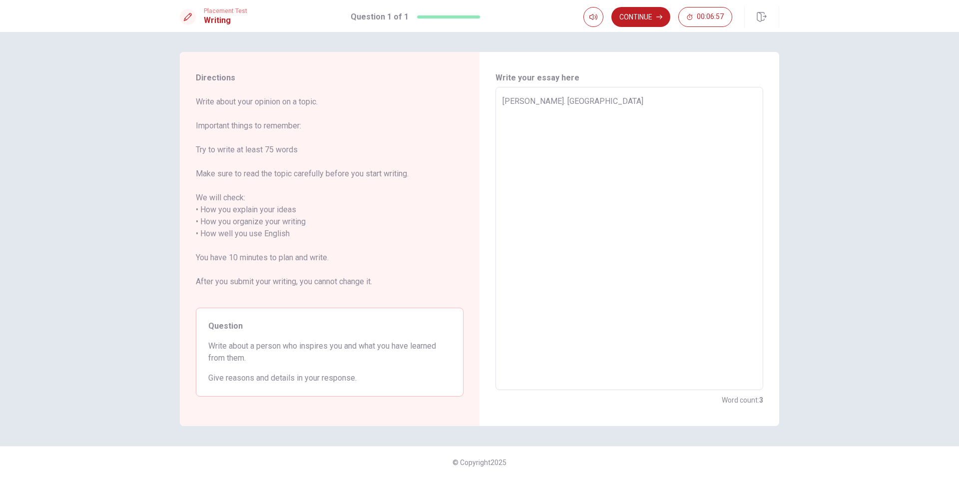
type textarea "[PERSON_NAME]. [GEOGRAPHIC_DATA]"
type textarea "x"
type textarea "[PERSON_NAME]. Becaus"
type textarea "x"
type textarea "[PERSON_NAME]. Because"
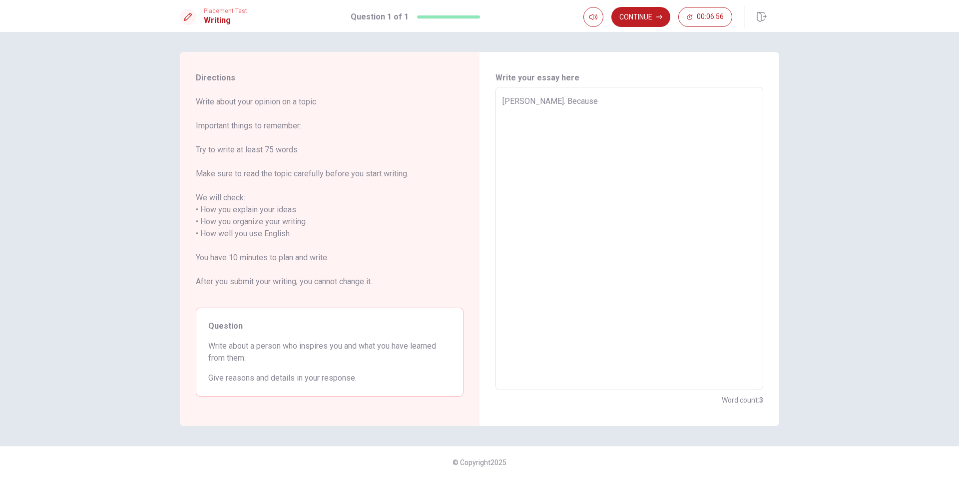
type textarea "x"
type textarea "[PERSON_NAME]. Because"
type textarea "x"
type textarea "[PERSON_NAME]. Because"
type textarea "x"
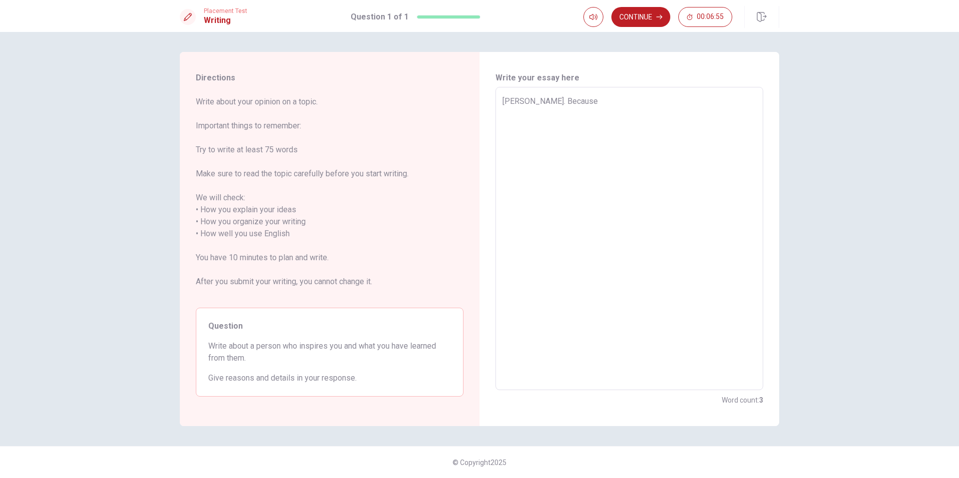
type textarea "[PERSON_NAME]. Becaus"
type textarea "x"
type textarea "[PERSON_NAME]. [GEOGRAPHIC_DATA]"
type textarea "x"
type textarea "[PERSON_NAME]. [GEOGRAPHIC_DATA]"
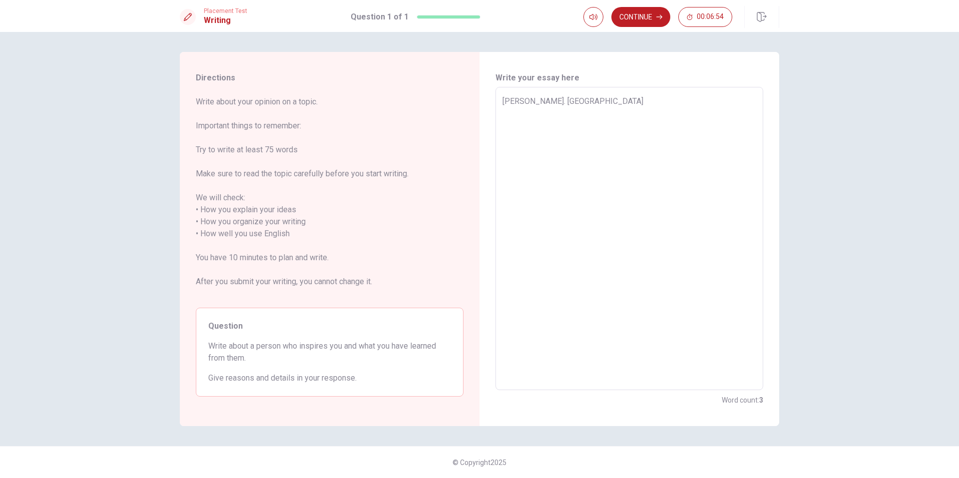
type textarea "x"
type textarea "[PERSON_NAME]. Bec"
type textarea "x"
type textarea "[PERSON_NAME]. Be"
type textarea "x"
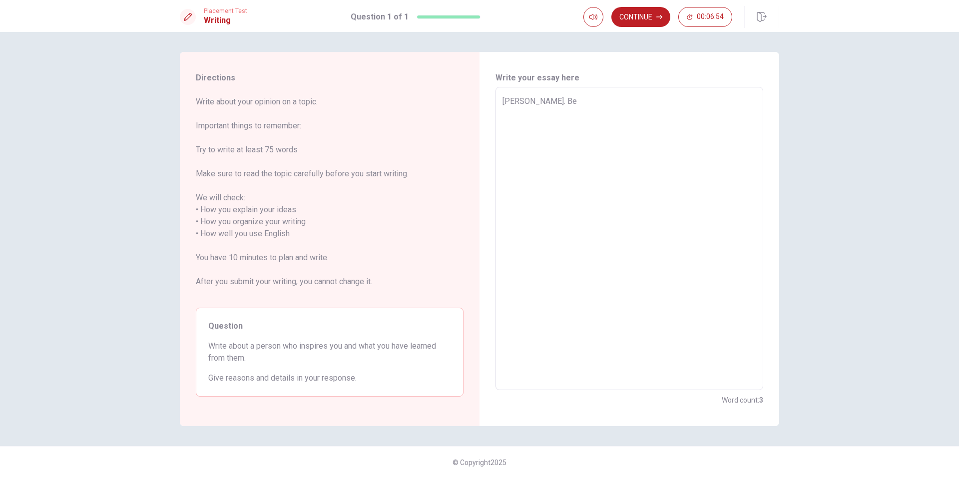
type textarea "[PERSON_NAME]. B"
type textarea "x"
type textarea "[PERSON_NAME]."
click at [552, 112] on textarea "[PERSON_NAME] because he is a simply guy. he won a lot of money because he is a…" at bounding box center [630, 238] width 254 height 287
click at [630, 111] on textarea "[PERSON_NAME] because he is a simply guy. he won a lot of money because he was …" at bounding box center [630, 238] width 254 height 287
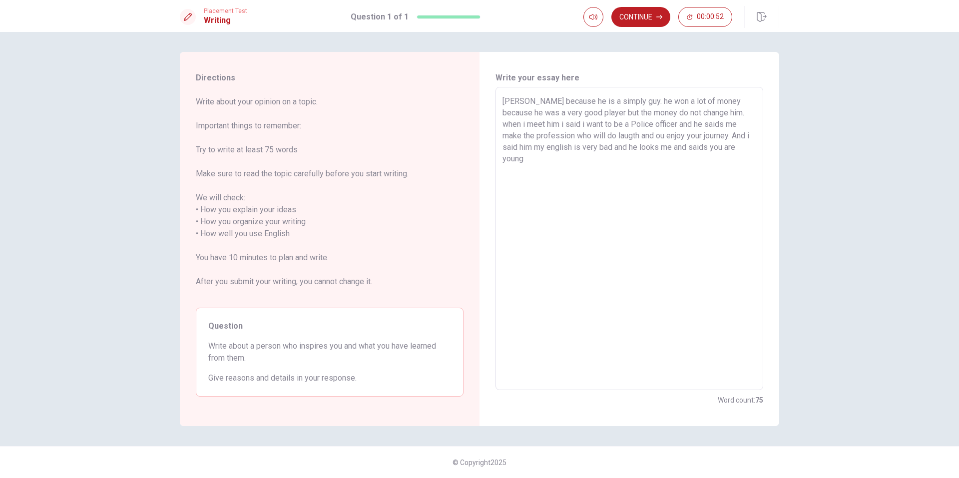
click at [577, 147] on textarea "[PERSON_NAME] because he is a simply guy. he won a lot of money because he was …" at bounding box center [630, 238] width 254 height 287
click at [618, 148] on textarea "[PERSON_NAME] because he is a simply guy. he won a lot of money because he was …" at bounding box center [630, 238] width 254 height 287
click at [593, 163] on textarea "[PERSON_NAME] because he is a simply guy. he won a lot of money because he was …" at bounding box center [630, 238] width 254 height 287
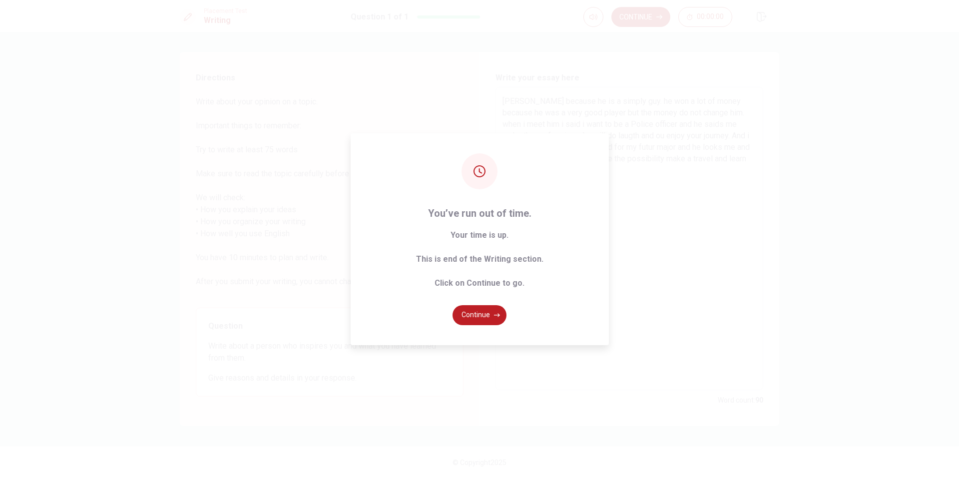
click at [488, 316] on button "Continue" at bounding box center [480, 315] width 54 height 20
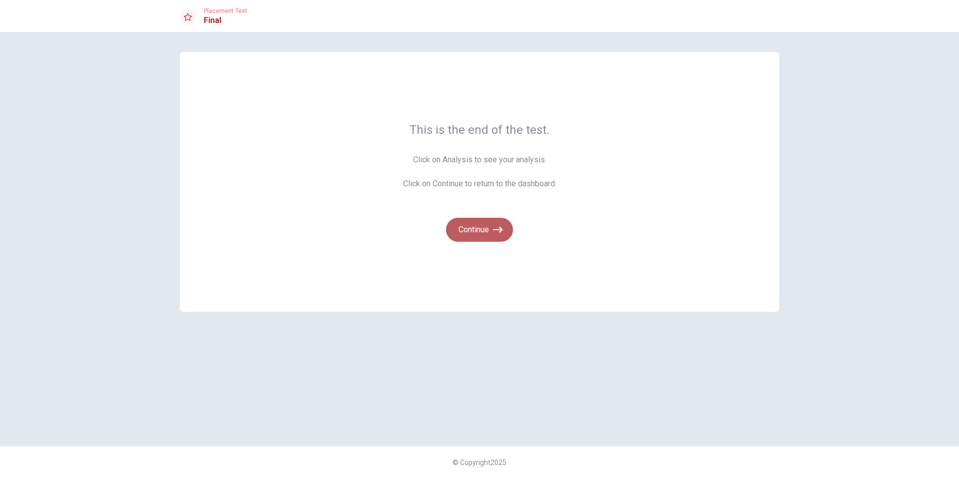
click at [496, 231] on icon "button" at bounding box center [498, 230] width 10 height 10
